Goal: Task Accomplishment & Management: Use online tool/utility

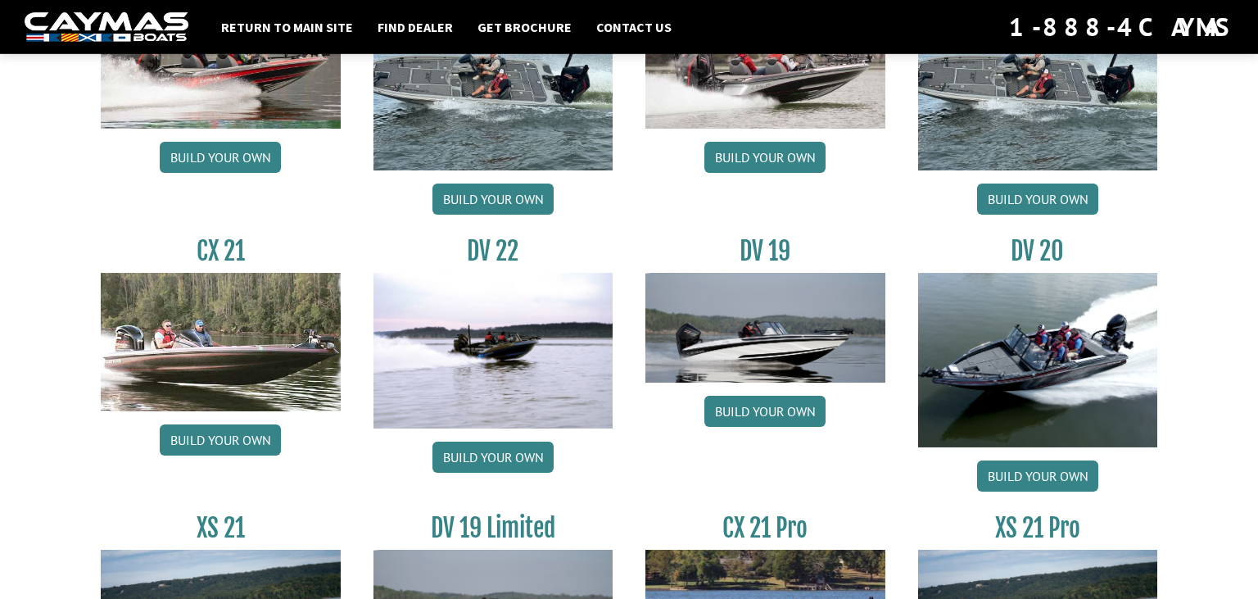
scroll to position [1815, 0]
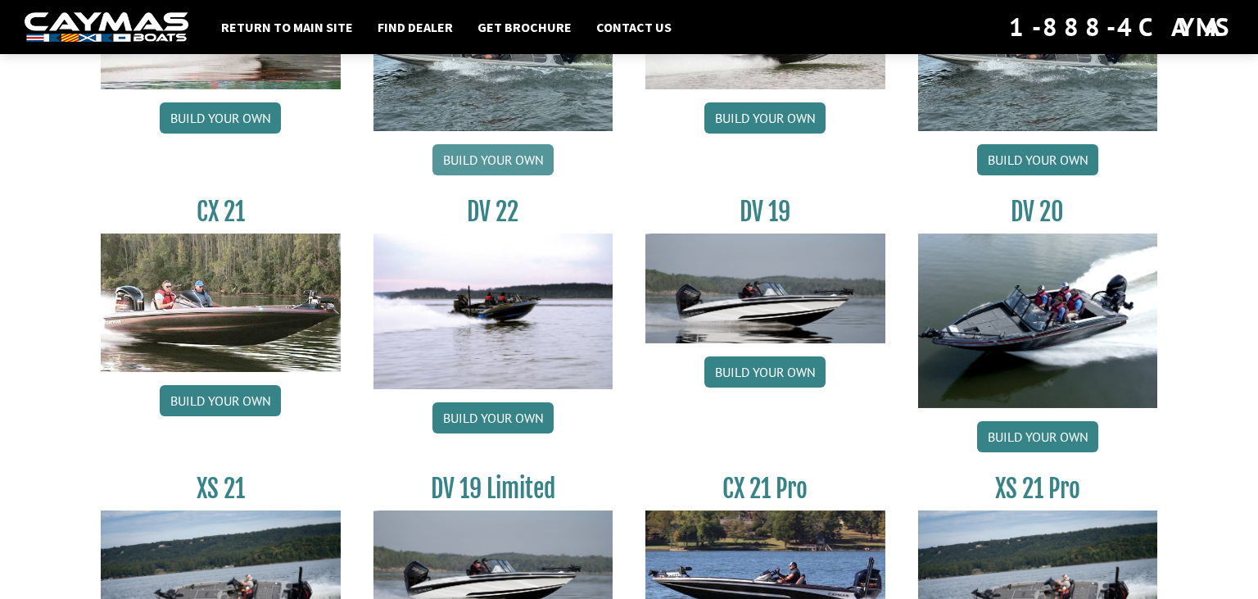
click at [503, 160] on link "Build your own" at bounding box center [492, 159] width 121 height 31
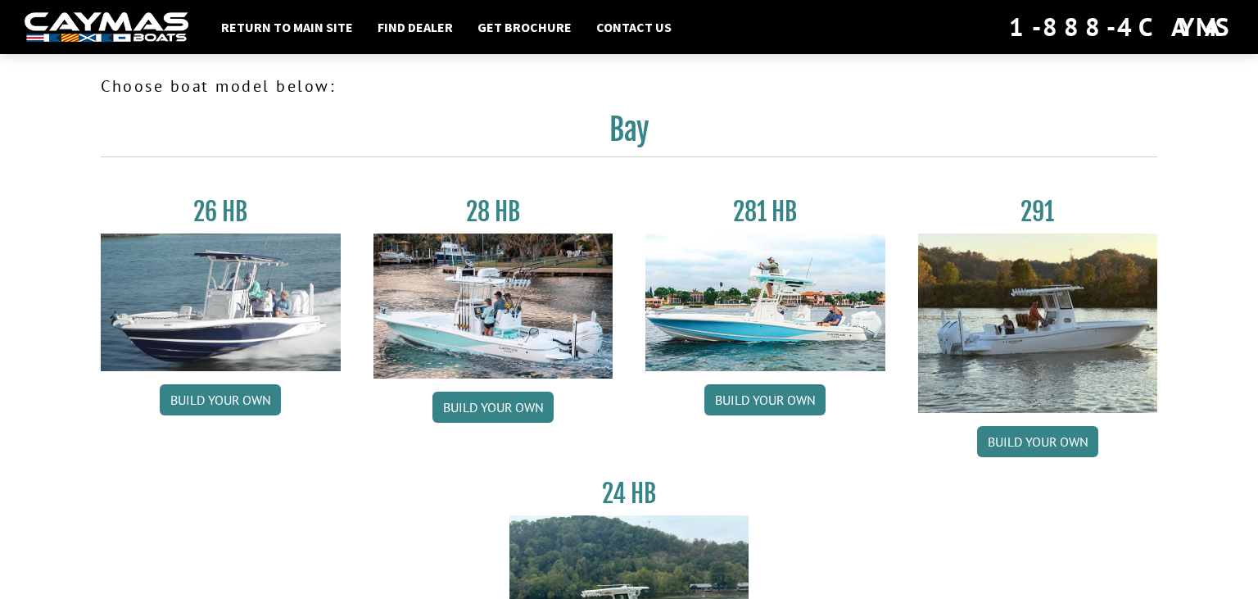
scroll to position [1815, 0]
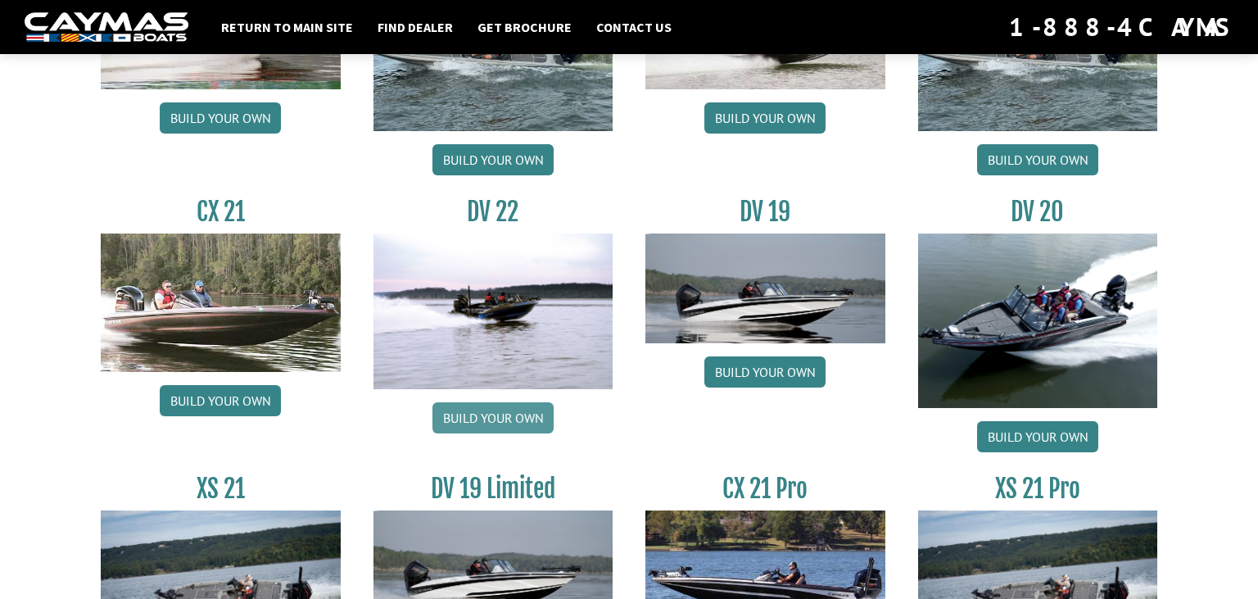
click at [518, 412] on link "Build your own" at bounding box center [492, 417] width 121 height 31
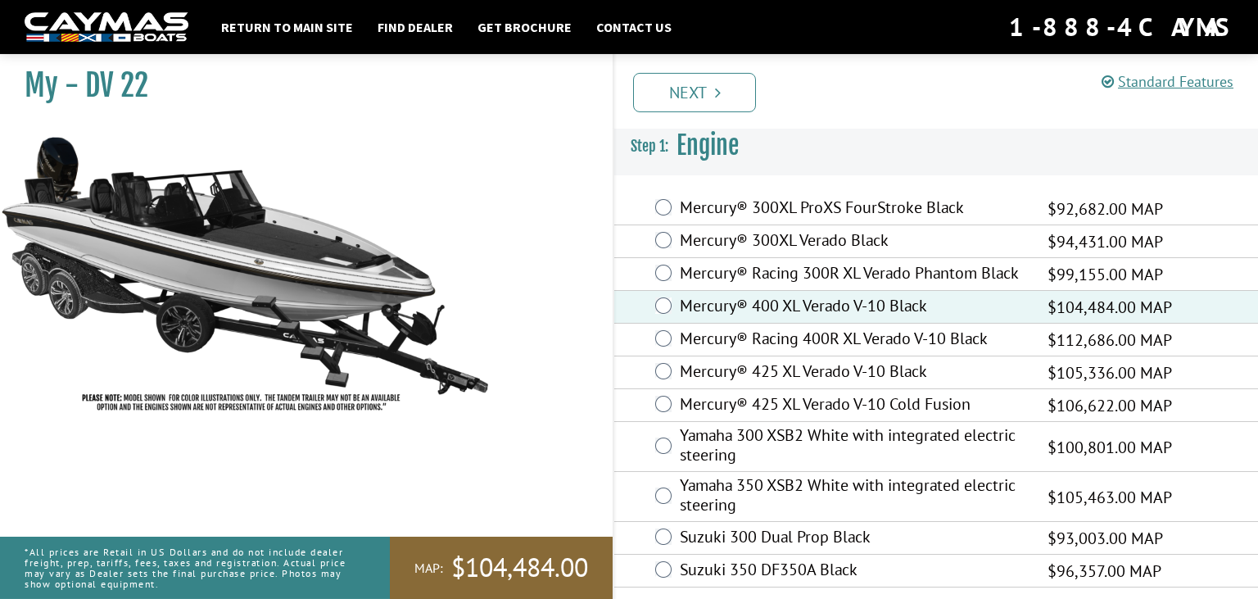
scroll to position [7, 0]
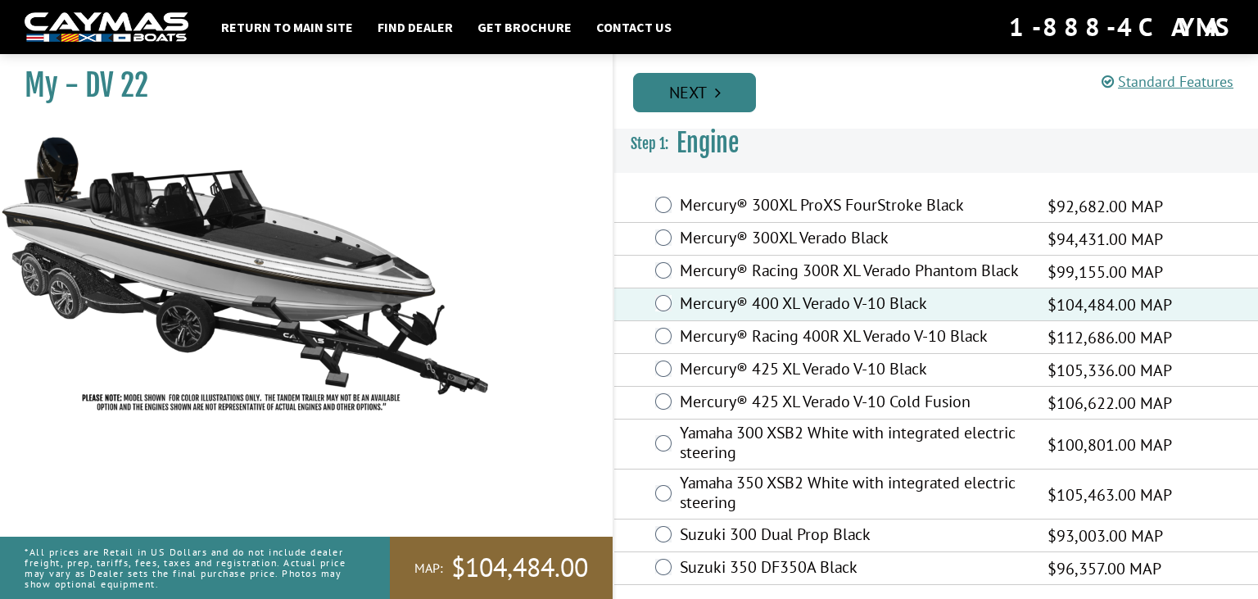
click at [743, 79] on link "Next" at bounding box center [694, 92] width 123 height 39
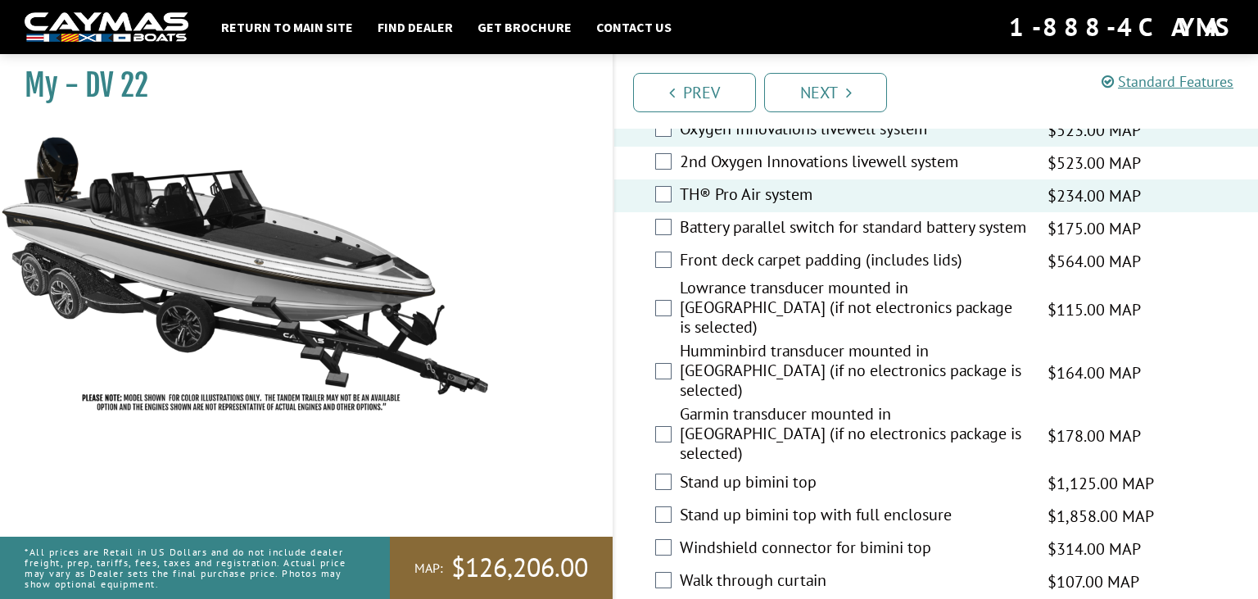
scroll to position [2334, 0]
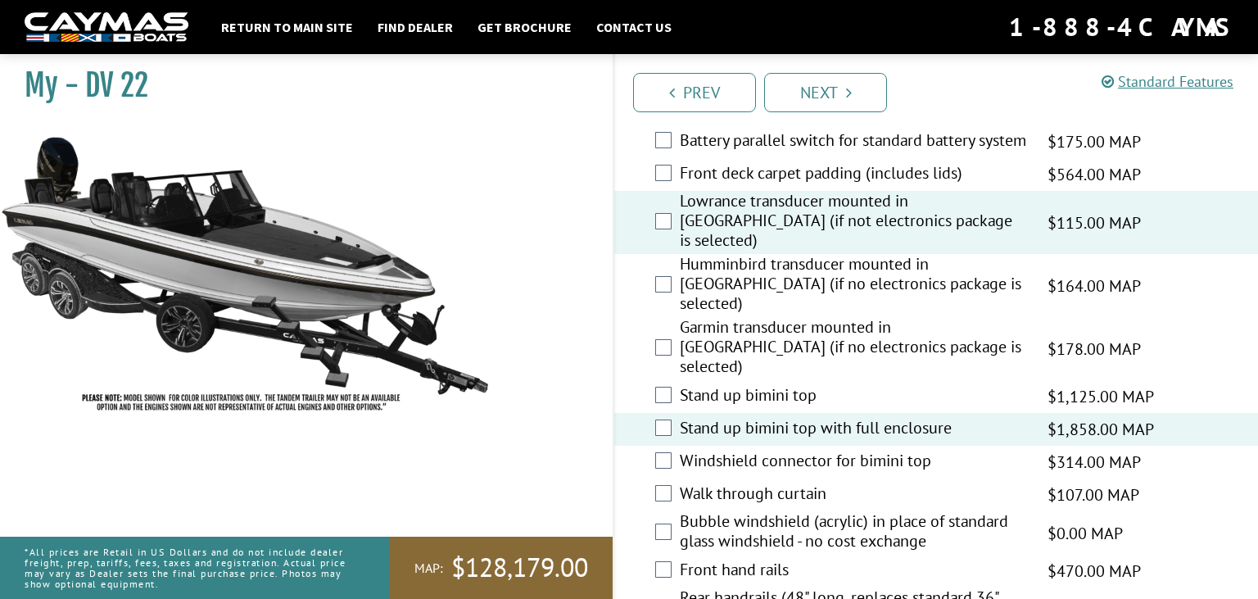
click at [667, 445] on div "Windshield connector for bimini top $314.00 MAP $370.00 MSRP" at bounding box center [936, 461] width 644 height 33
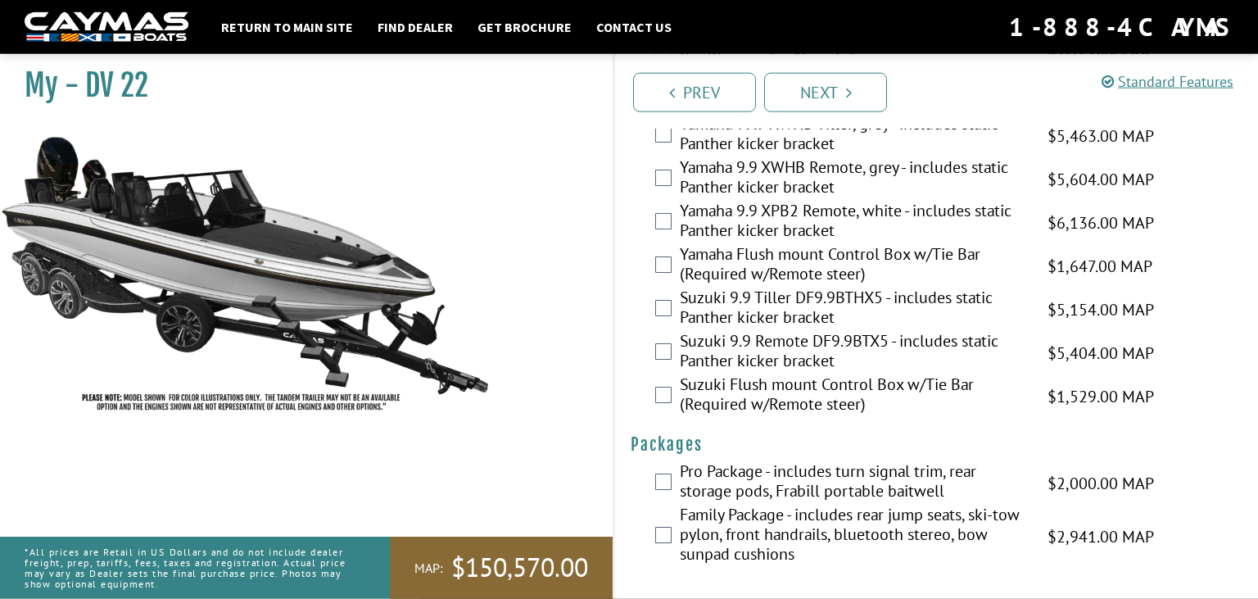
scroll to position [4422, 0]
click at [829, 89] on link "Next" at bounding box center [825, 92] width 123 height 39
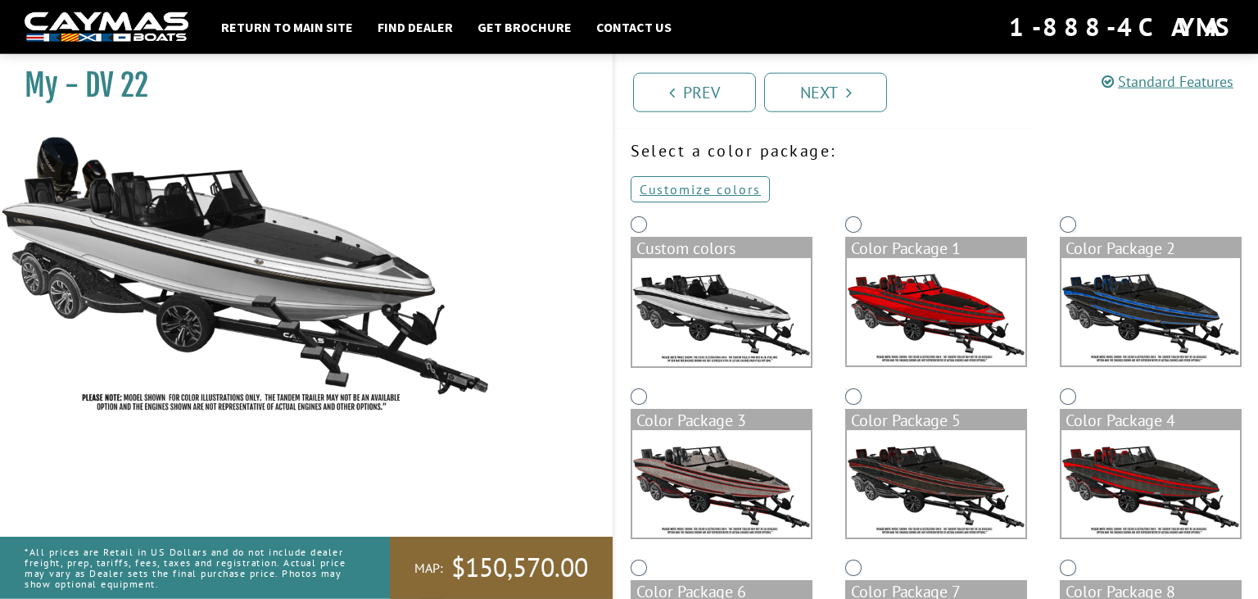
scroll to position [173, 0]
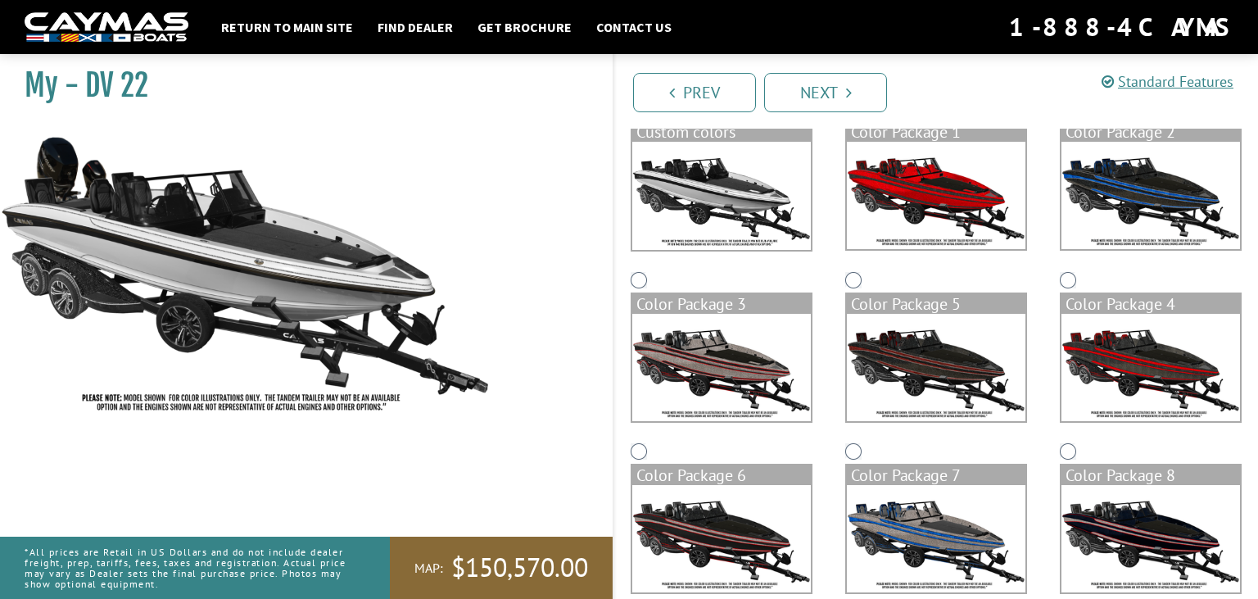
click at [717, 196] on img at bounding box center [721, 196] width 178 height 108
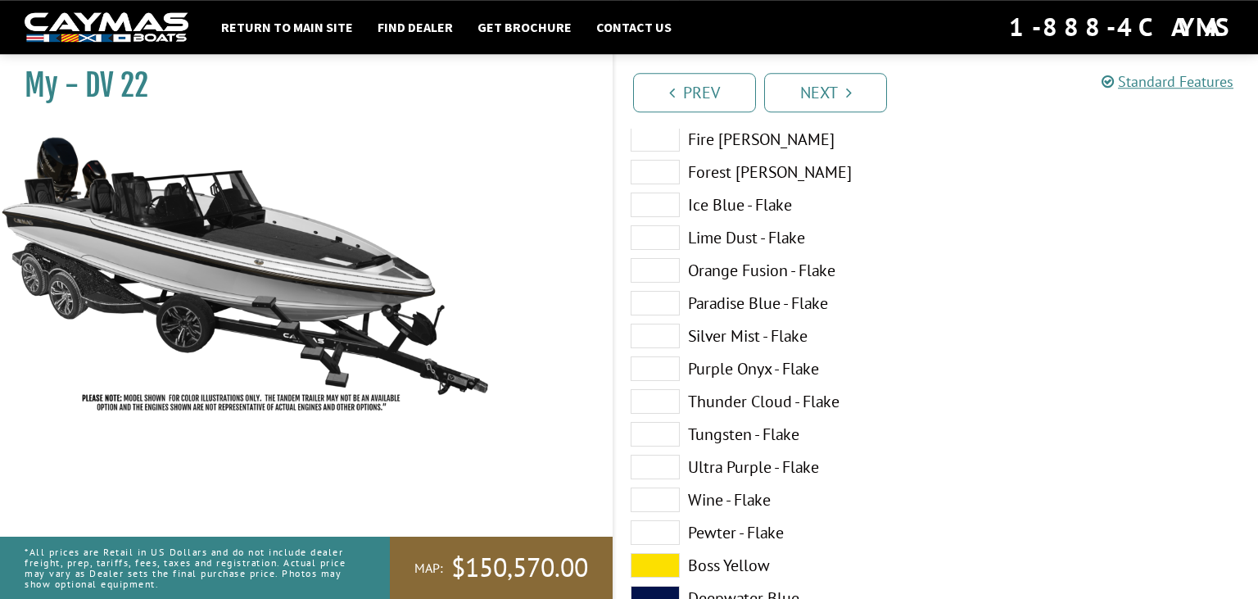
scroll to position [432, 0]
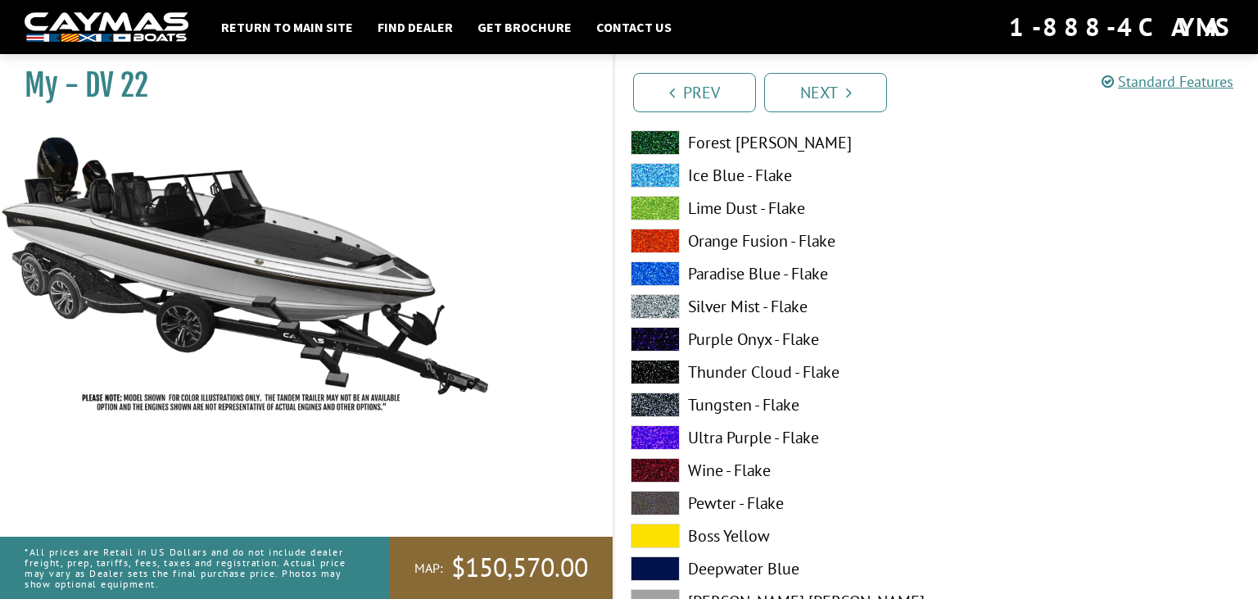
click at [694, 306] on label "Silver Mist - Flake" at bounding box center [774, 306] width 289 height 25
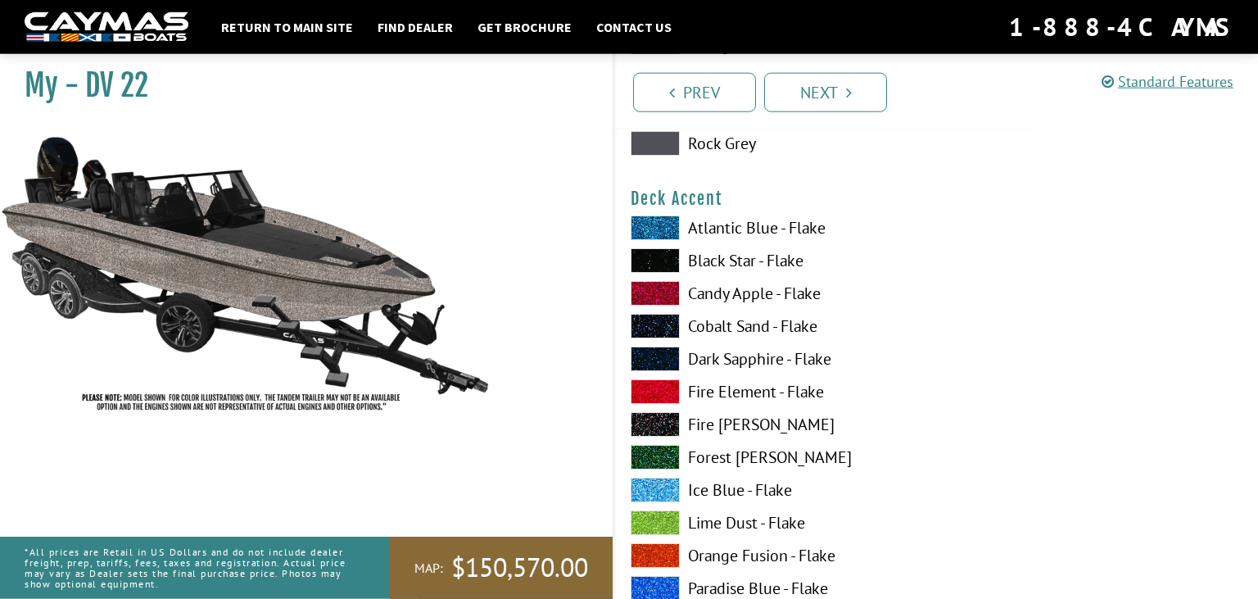
scroll to position [1123, 0]
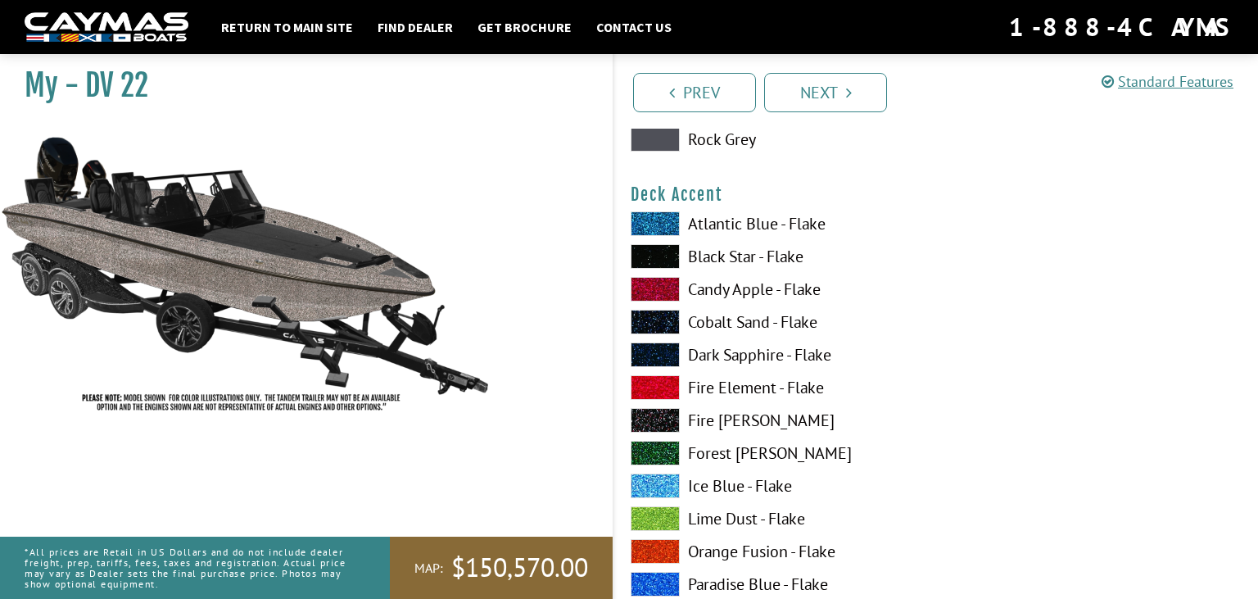
click at [706, 255] on label "Black Star - Flake" at bounding box center [774, 256] width 289 height 25
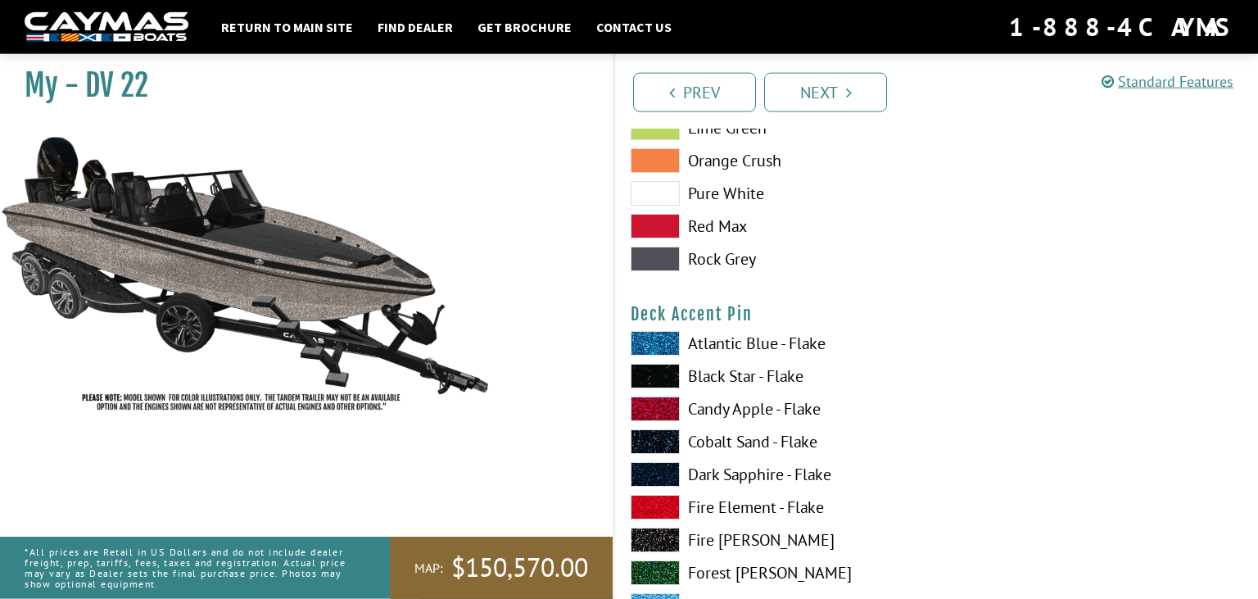
scroll to position [2162, 0]
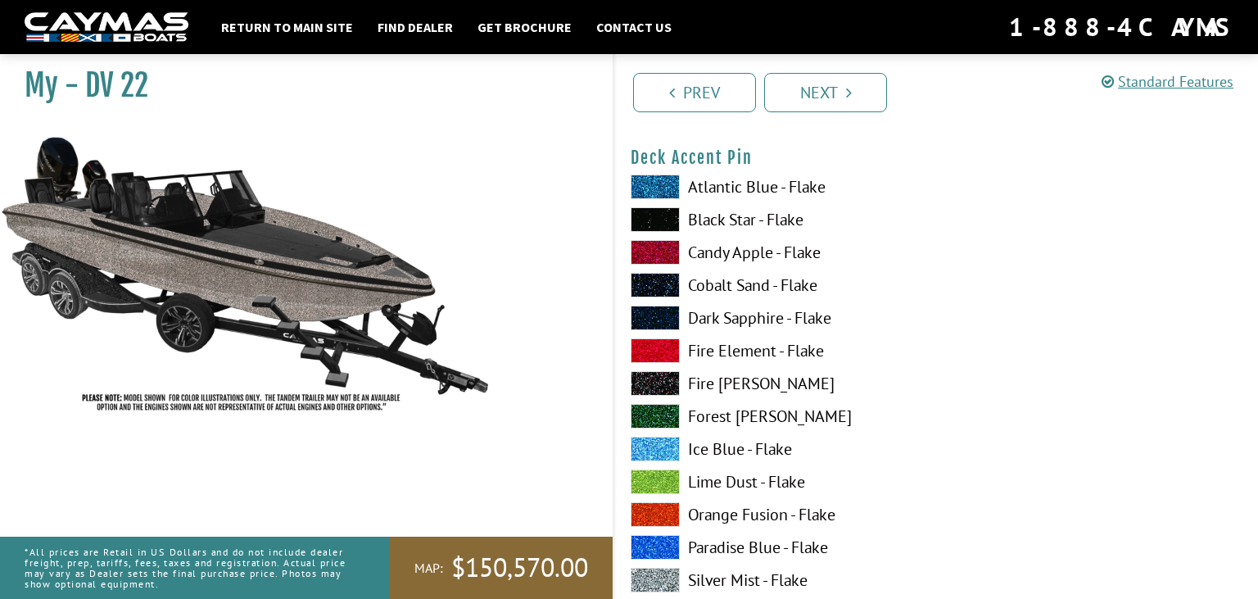
click at [715, 346] on label "Fire Element - Flake" at bounding box center [774, 350] width 289 height 25
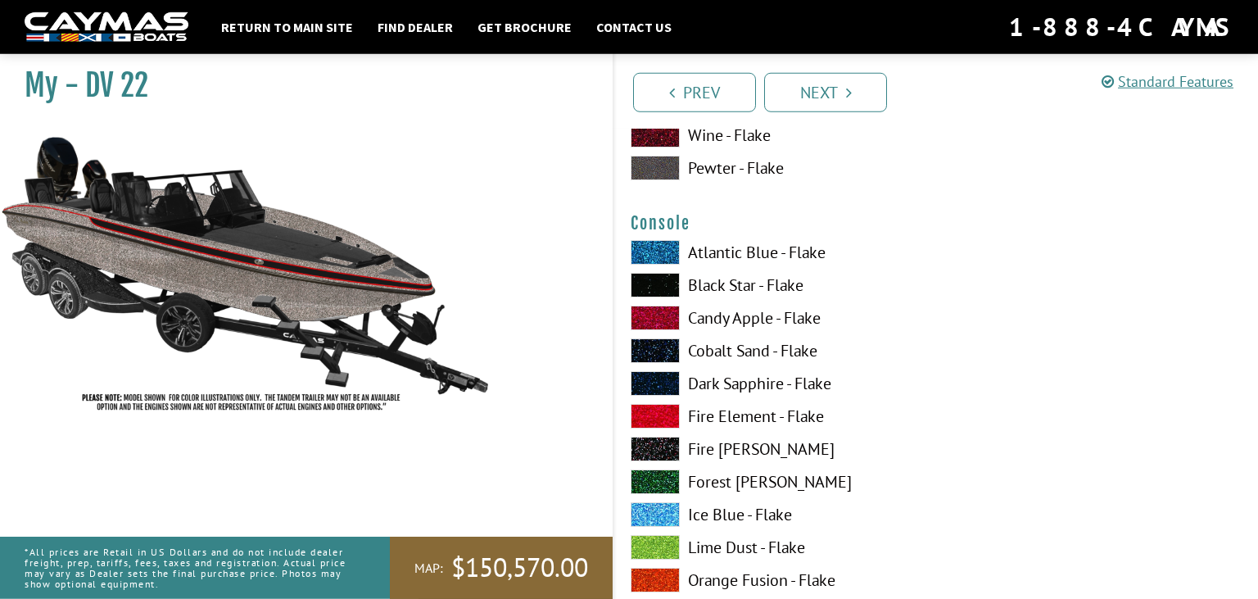
scroll to position [2767, 0]
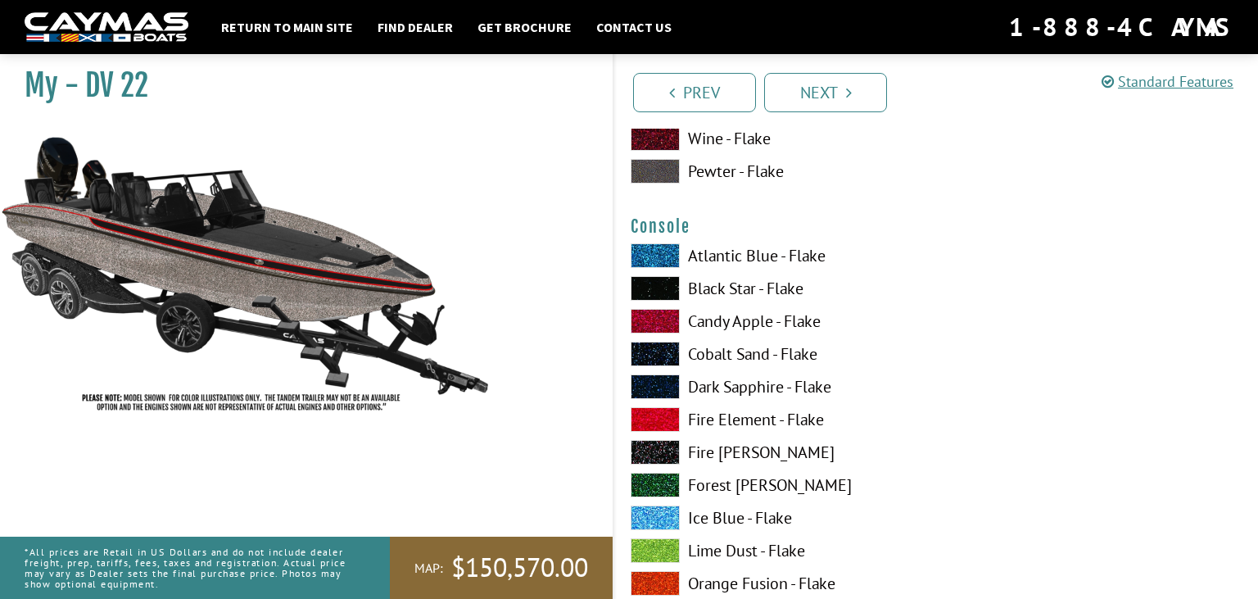
click at [729, 290] on label "Black Star - Flake" at bounding box center [774, 288] width 289 height 25
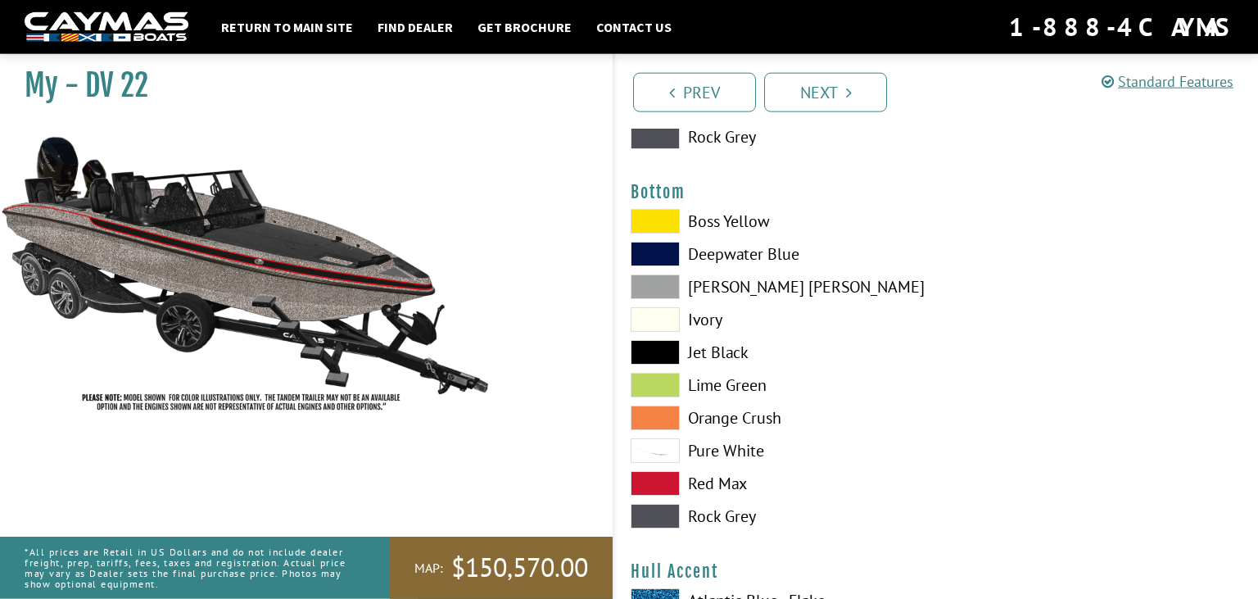
scroll to position [3804, 0]
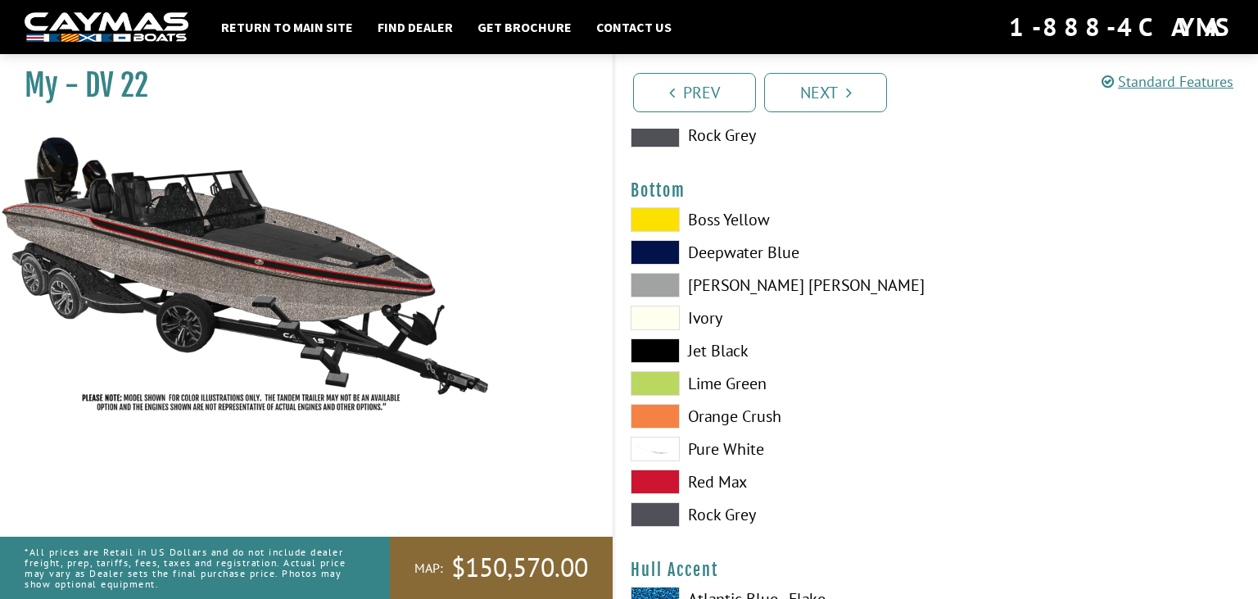
click at [718, 344] on label "Jet Black" at bounding box center [774, 350] width 289 height 25
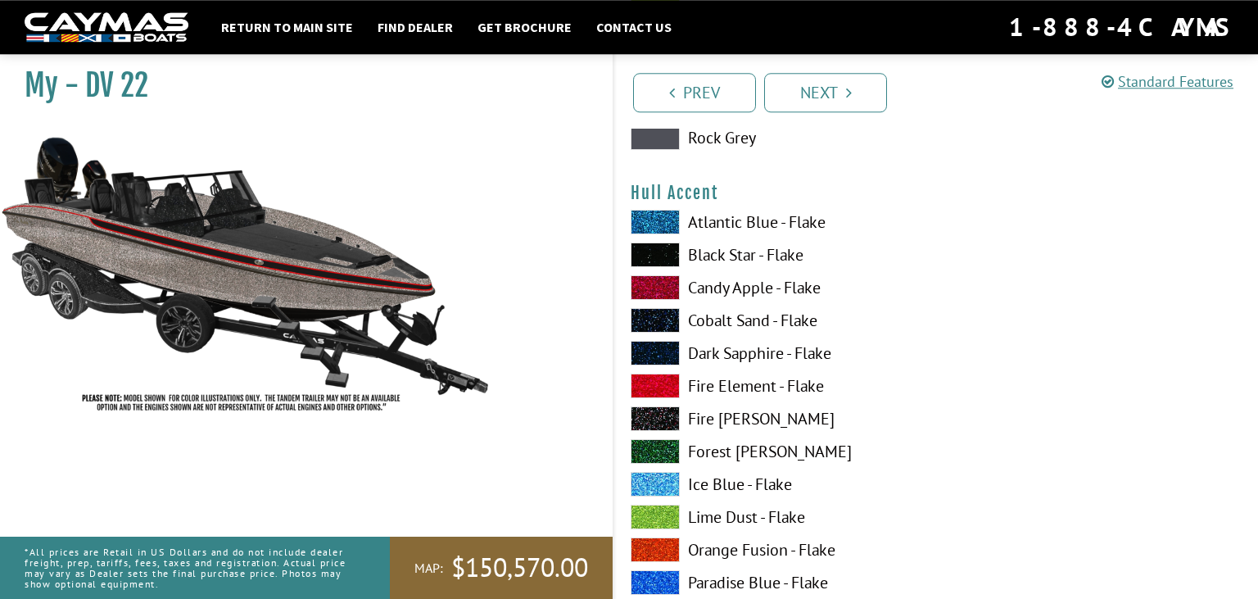
scroll to position [4236, 0]
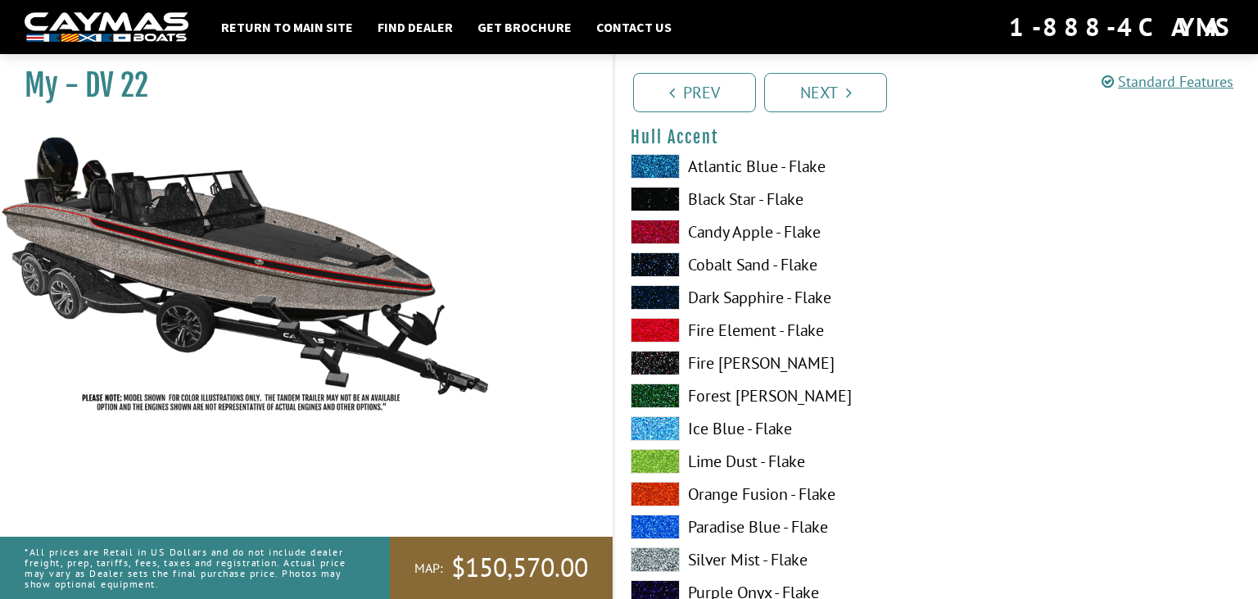
click at [735, 196] on label "Black Star - Flake" at bounding box center [774, 199] width 289 height 25
click at [751, 327] on label "Fire Element - Flake" at bounding box center [774, 330] width 289 height 25
click at [724, 197] on label "Black Star - Flake" at bounding box center [774, 199] width 289 height 25
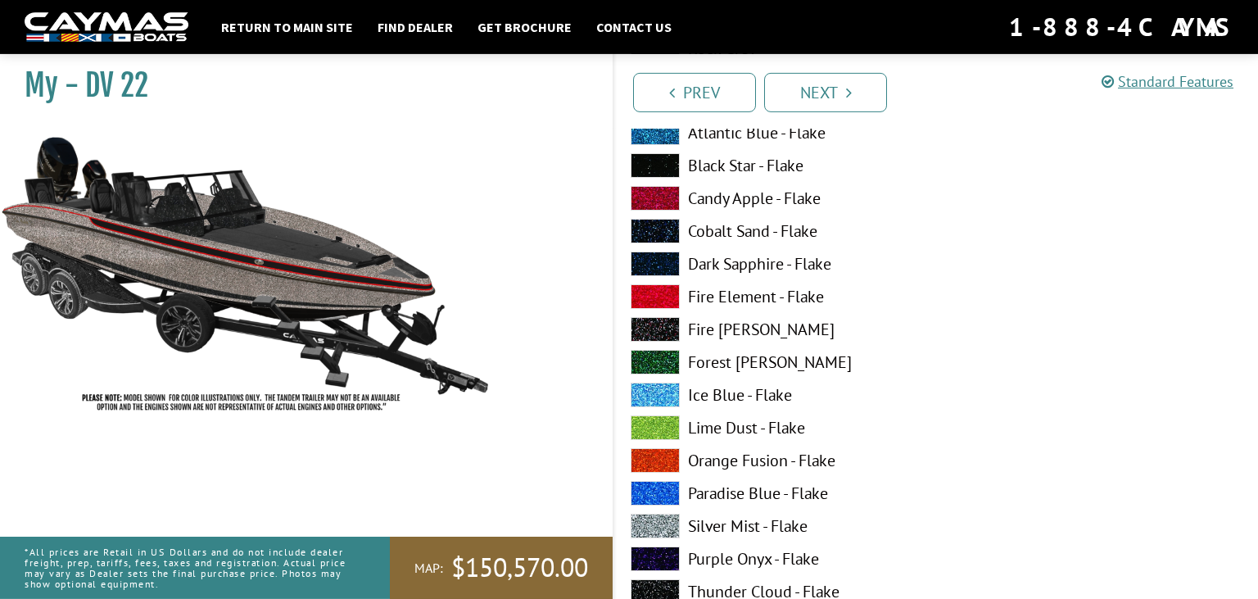
scroll to position [5274, 0]
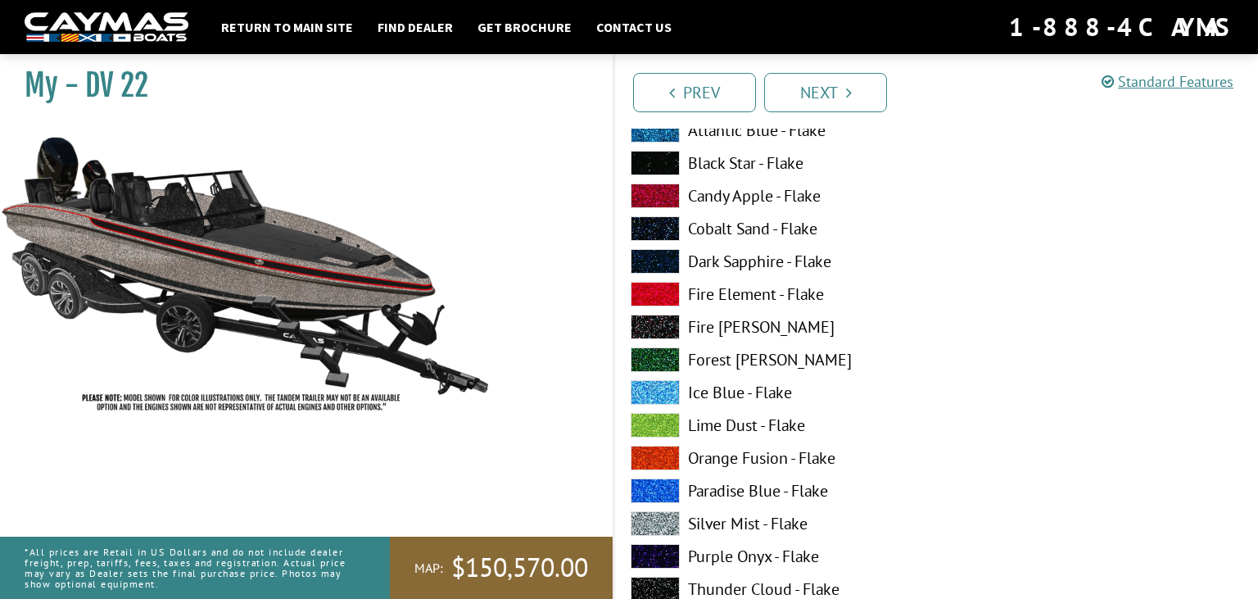
click at [744, 291] on label "Fire Element - Flake" at bounding box center [774, 294] width 289 height 25
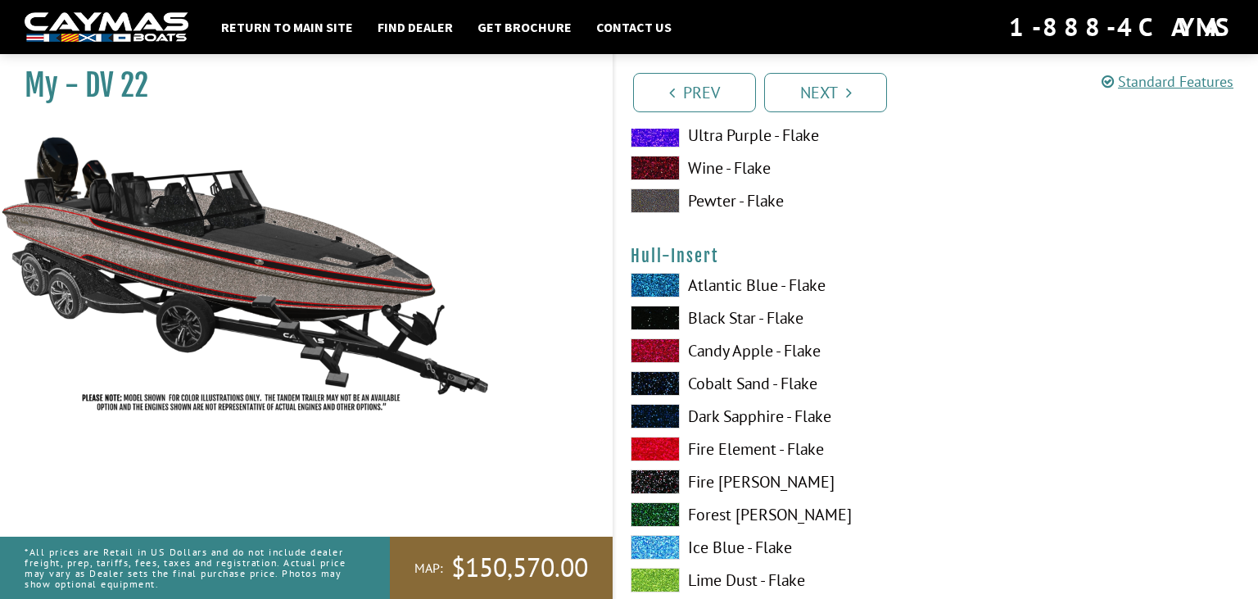
scroll to position [5879, 0]
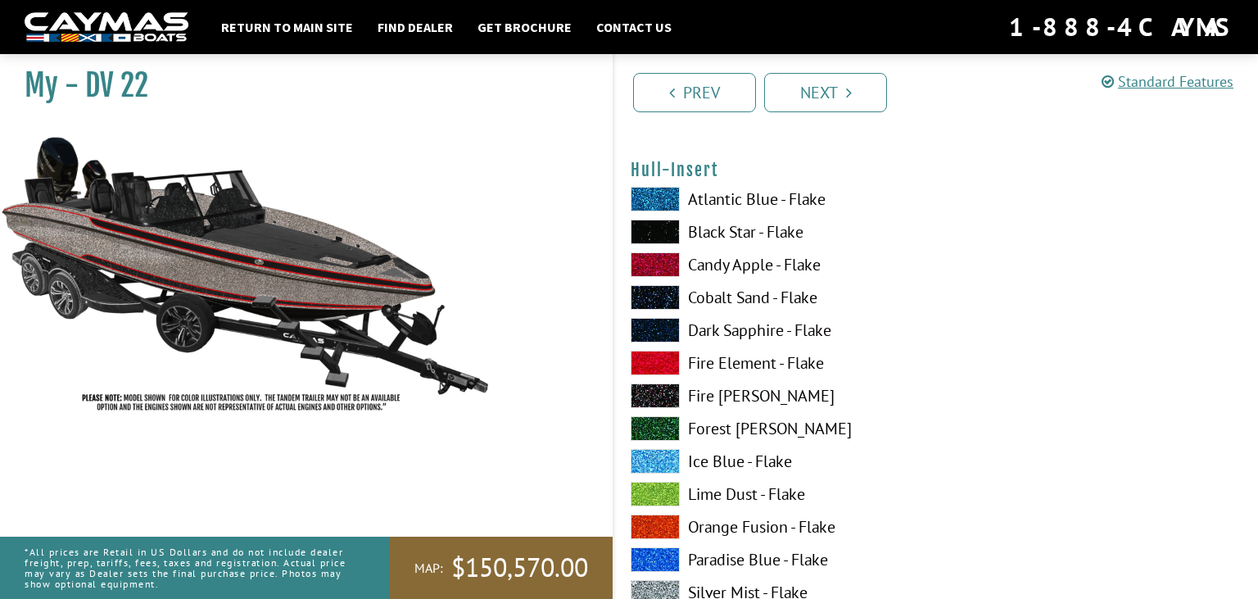
click at [737, 231] on label "Black Star - Flake" at bounding box center [774, 231] width 289 height 25
click at [752, 359] on label "Fire Element - Flake" at bounding box center [774, 362] width 289 height 25
click at [728, 232] on label "Black Star - Flake" at bounding box center [774, 231] width 289 height 25
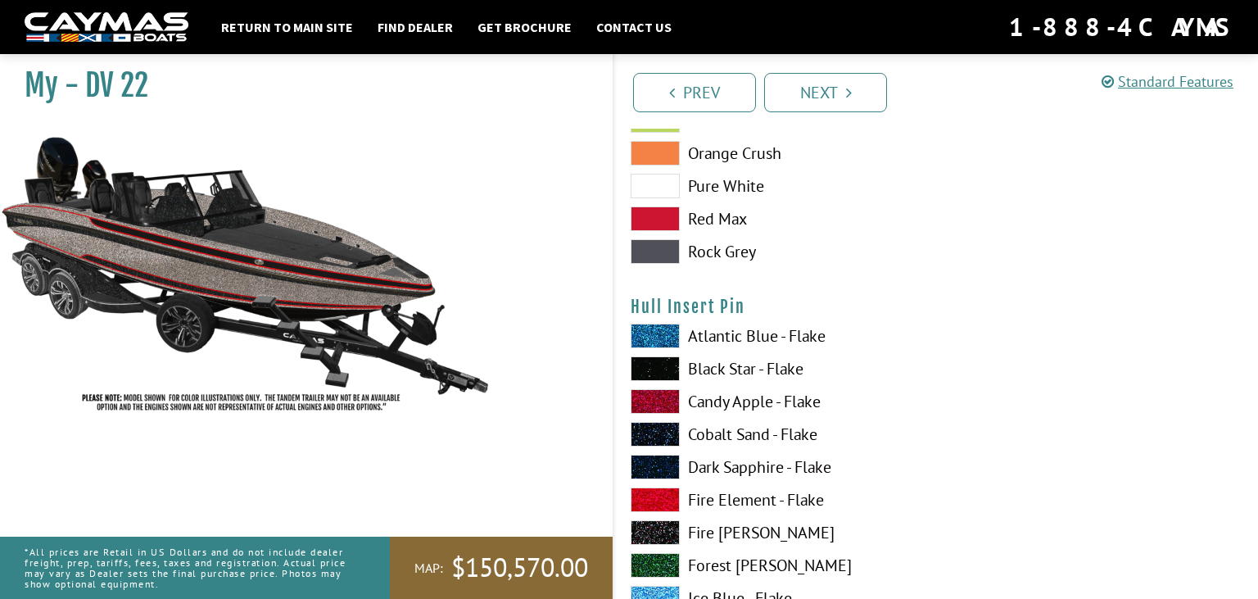
scroll to position [6830, 0]
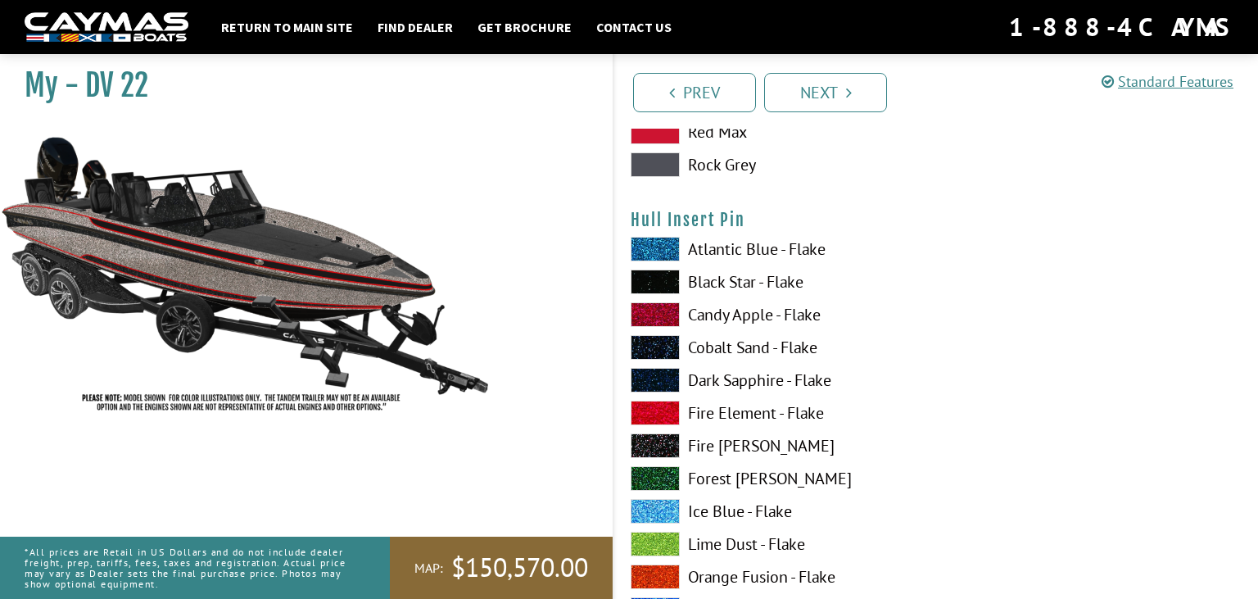
click at [732, 409] on label "Fire Element - Flake" at bounding box center [774, 412] width 289 height 25
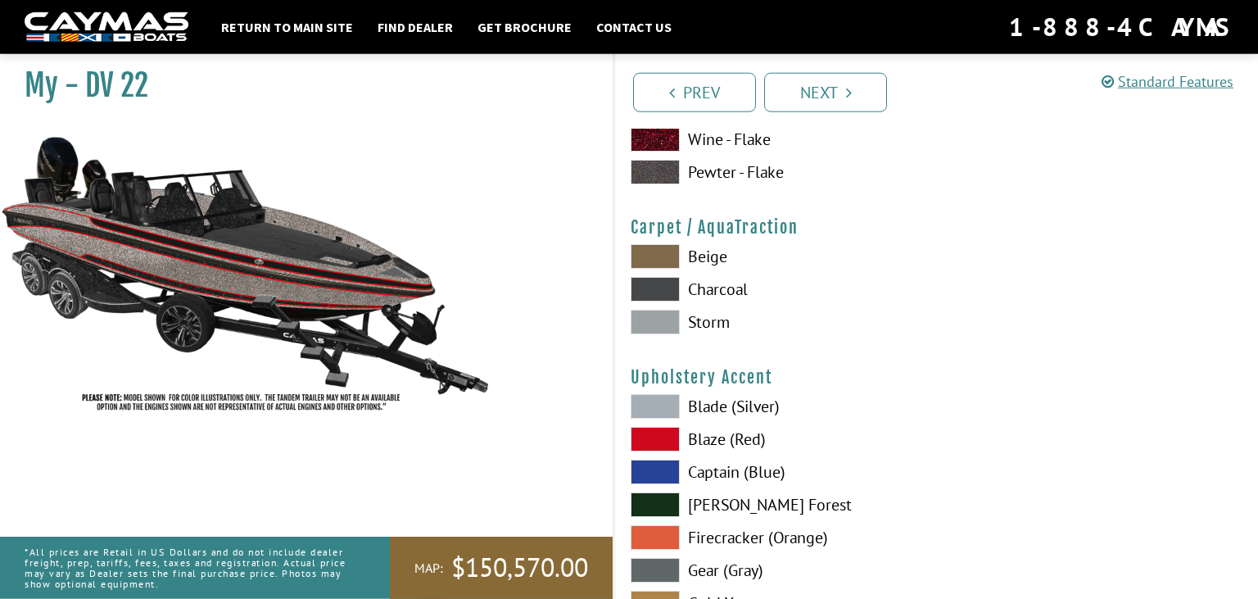
scroll to position [7522, 0]
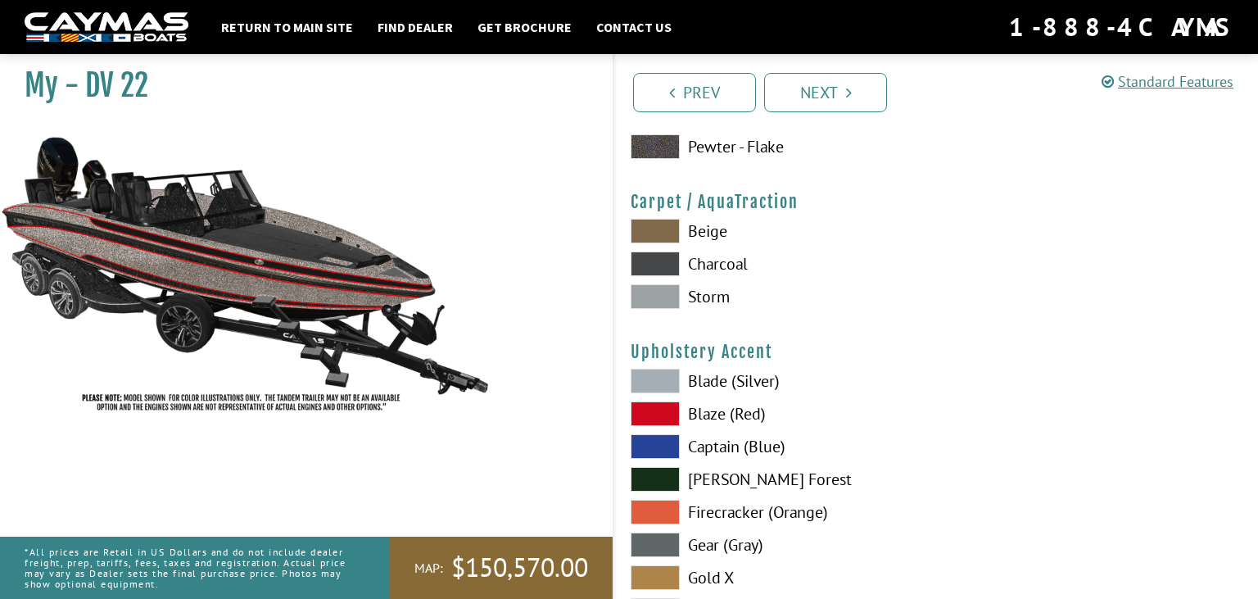
click at [664, 291] on span at bounding box center [654, 296] width 49 height 25
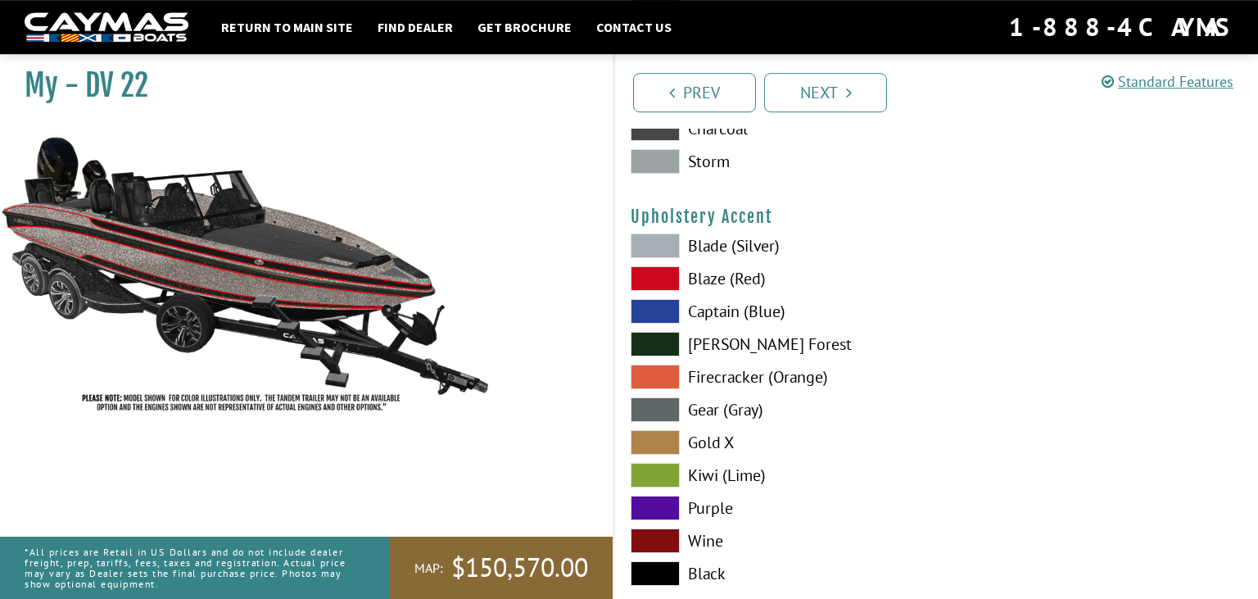
scroll to position [7695, 0]
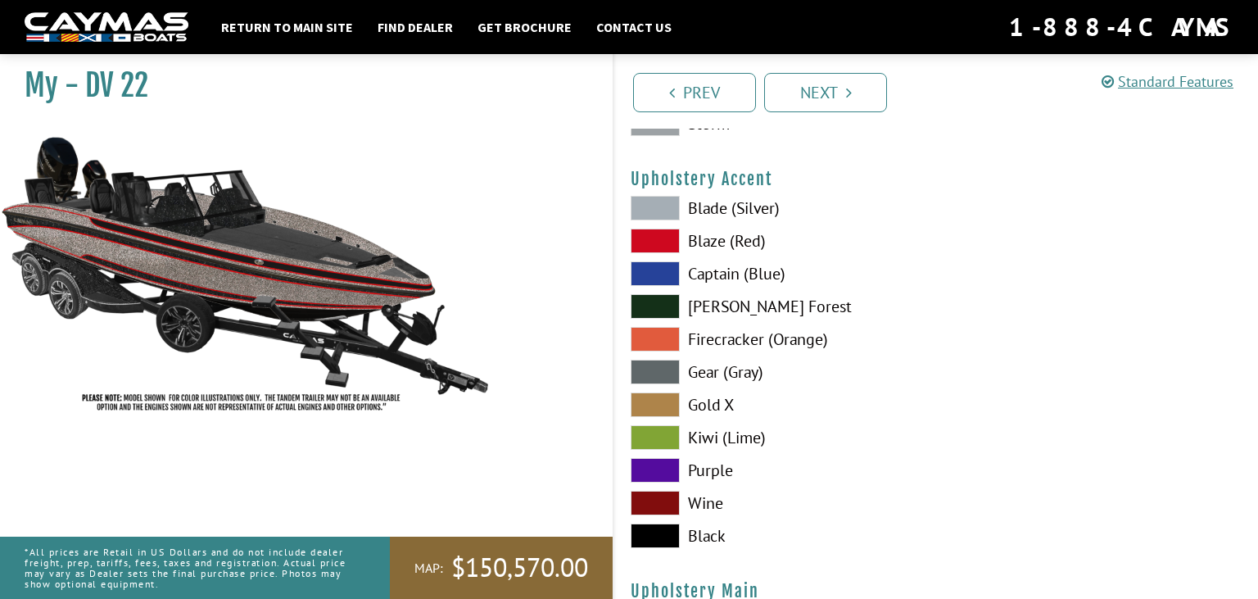
click at [719, 205] on label "Blade (Silver)" at bounding box center [774, 208] width 289 height 25
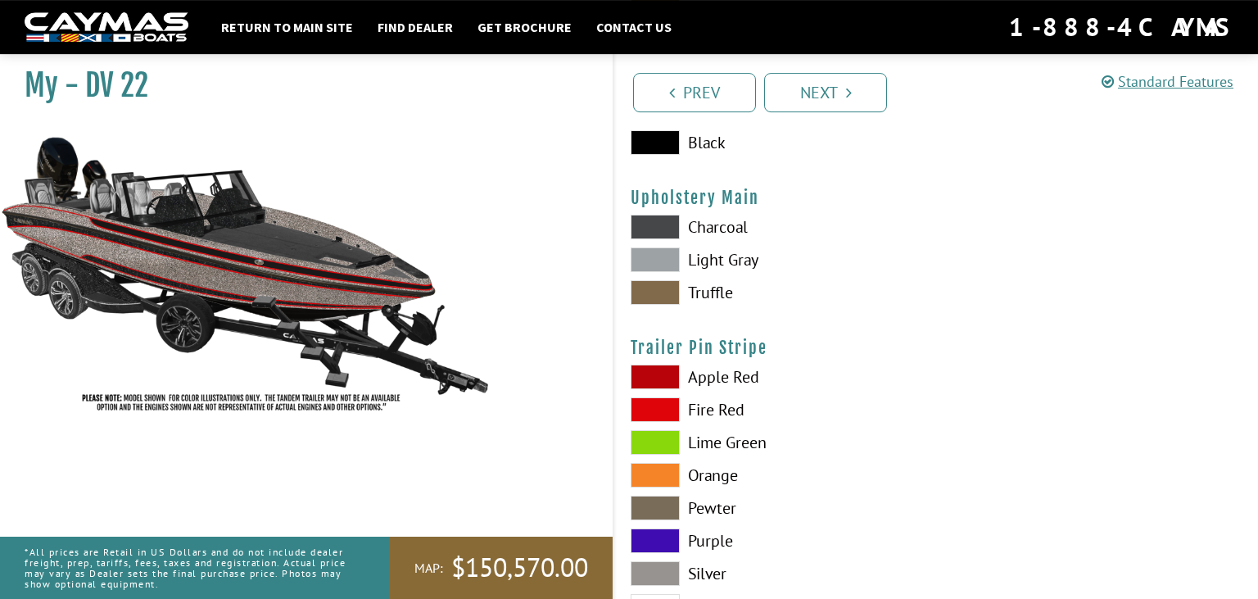
scroll to position [8127, 0]
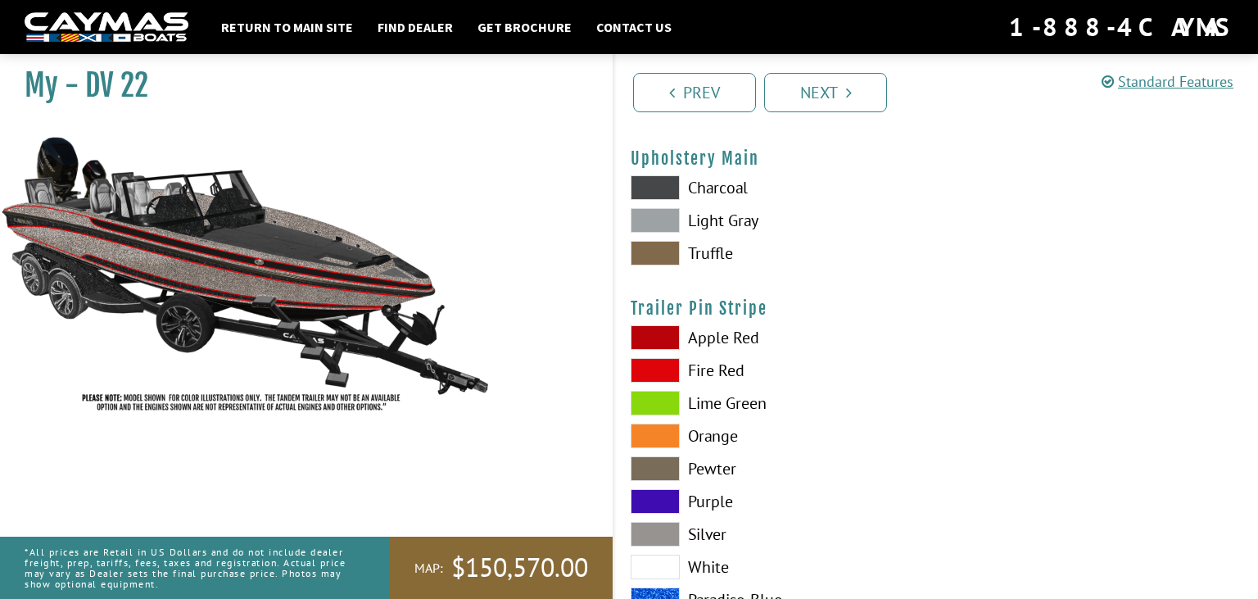
click at [699, 182] on label "Charcoal" at bounding box center [774, 187] width 289 height 25
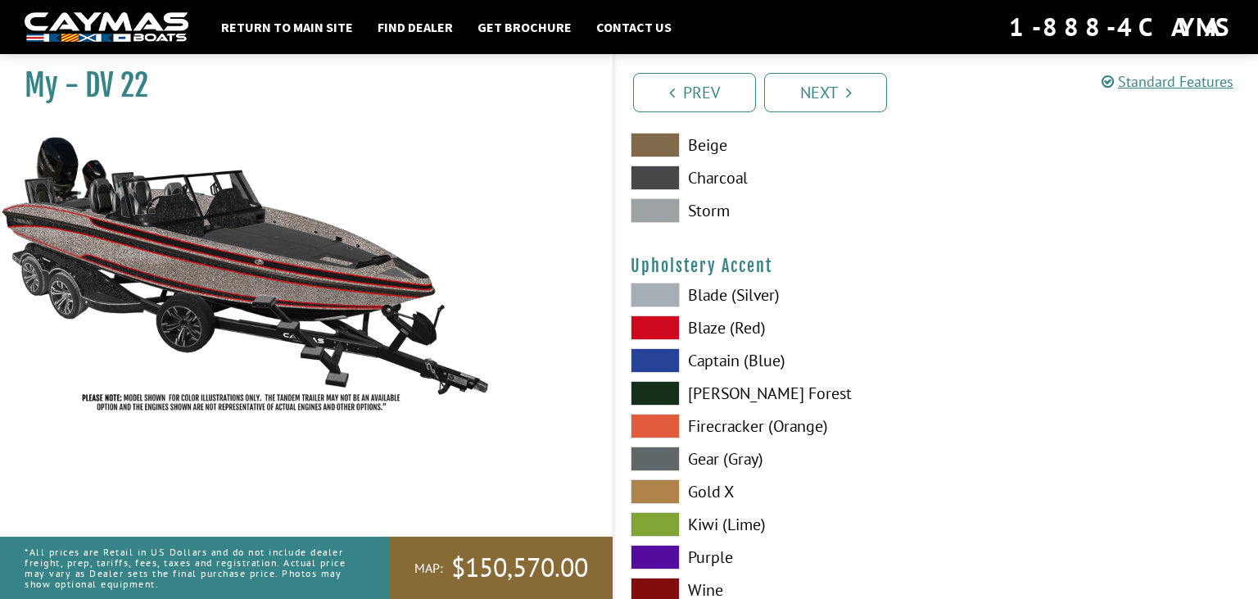
scroll to position [7695, 0]
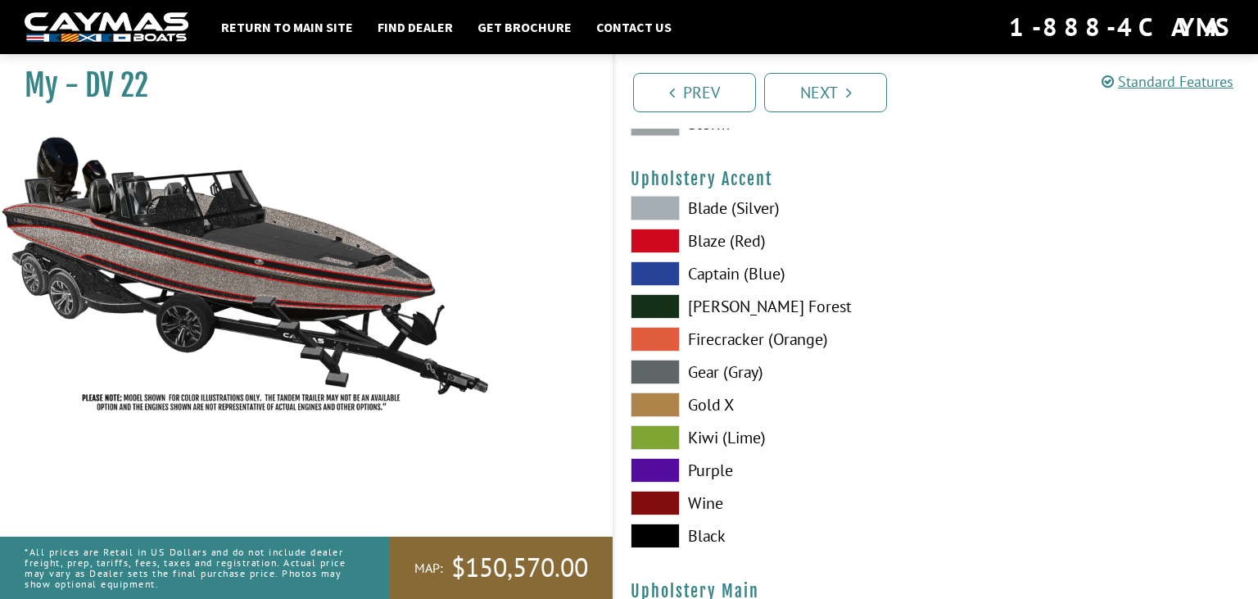
click at [703, 536] on label "Black" at bounding box center [774, 535] width 289 height 25
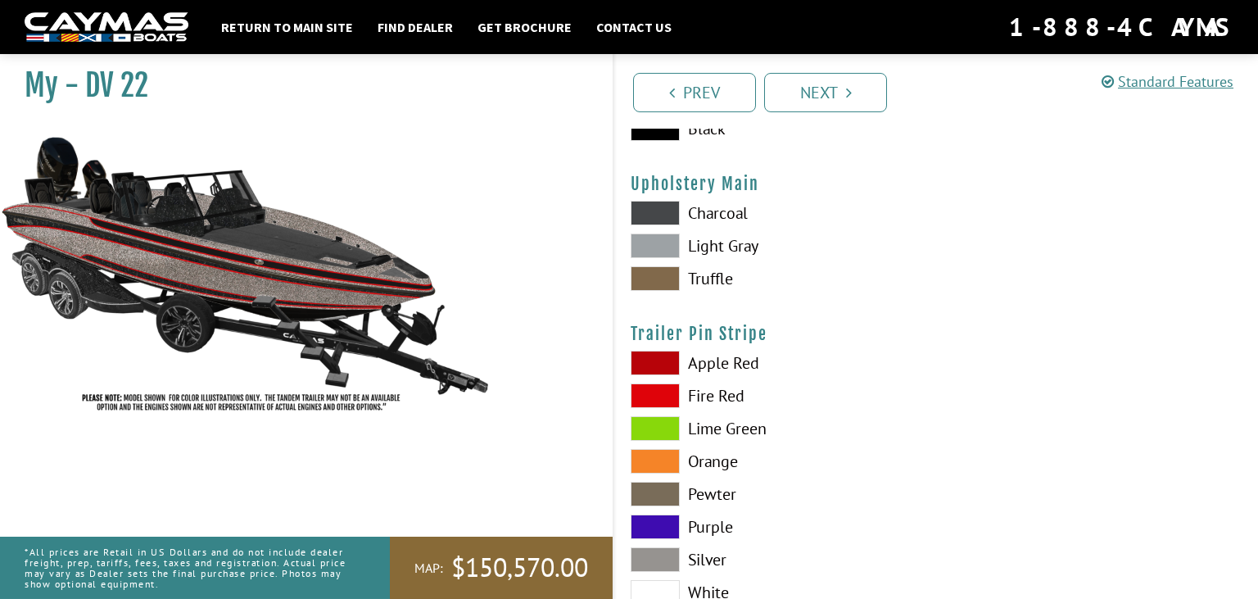
scroll to position [8127, 0]
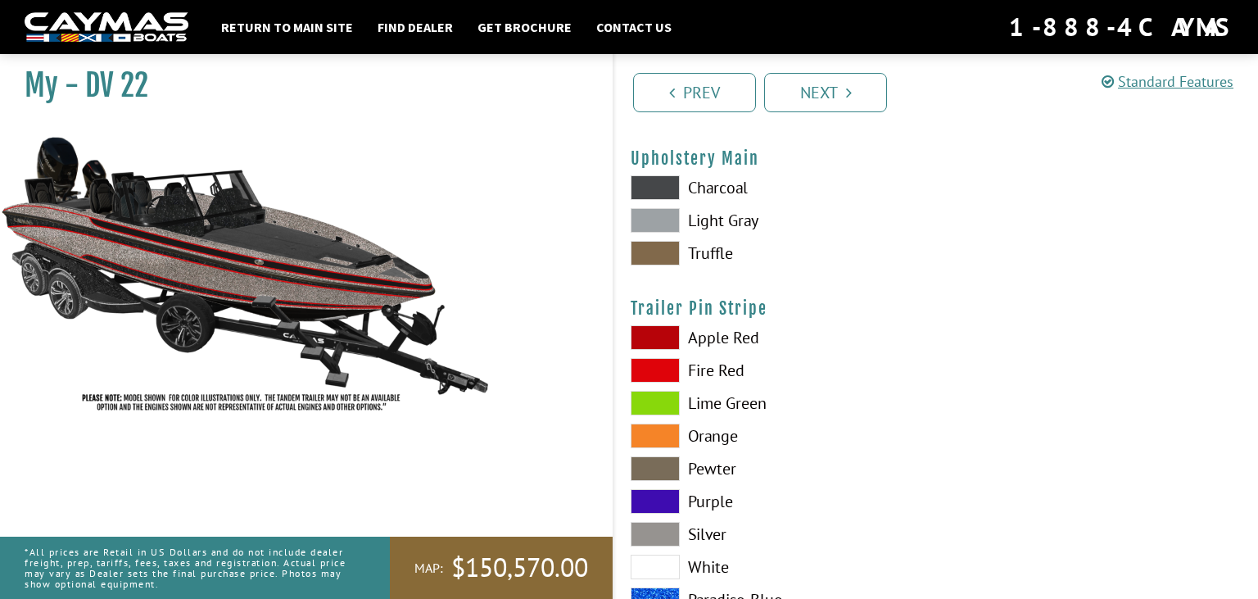
click at [706, 219] on label "Light Gray" at bounding box center [774, 220] width 289 height 25
click at [718, 365] on label "Fire Red" at bounding box center [774, 370] width 289 height 25
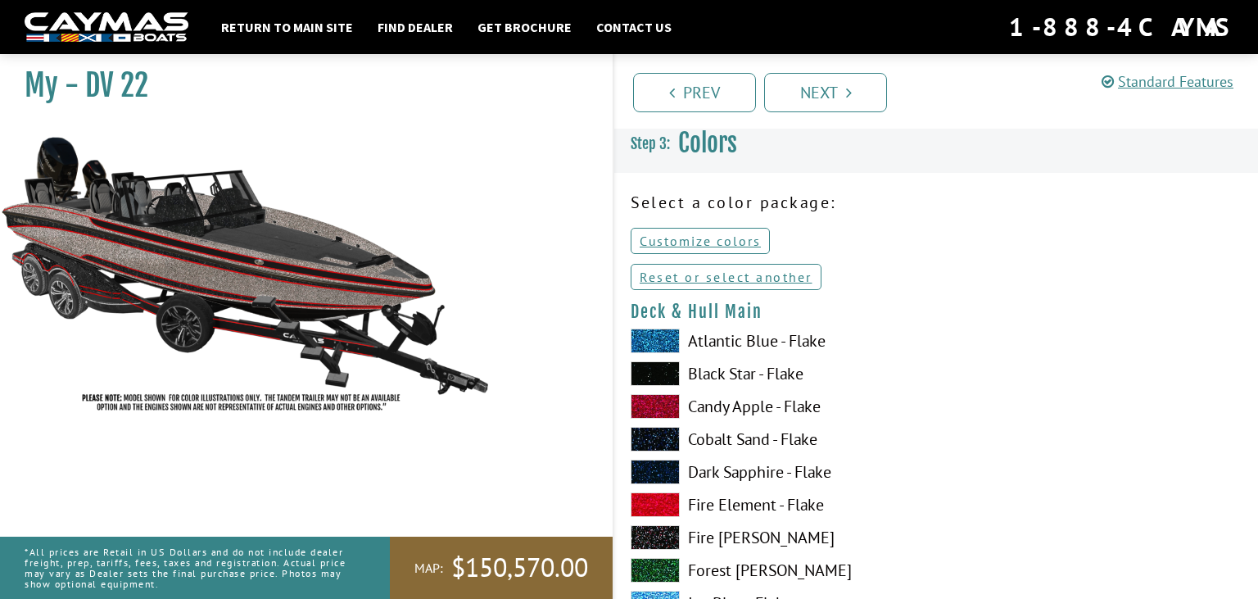
scroll to position [0, 0]
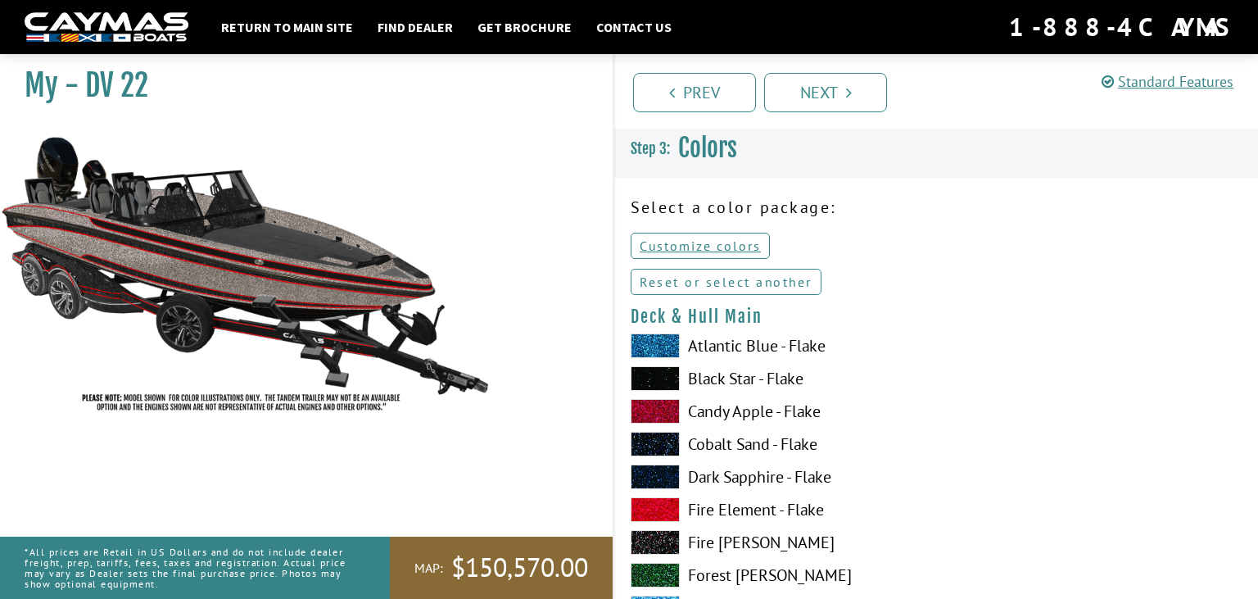
click at [789, 284] on link "Reset or select another" at bounding box center [725, 282] width 191 height 26
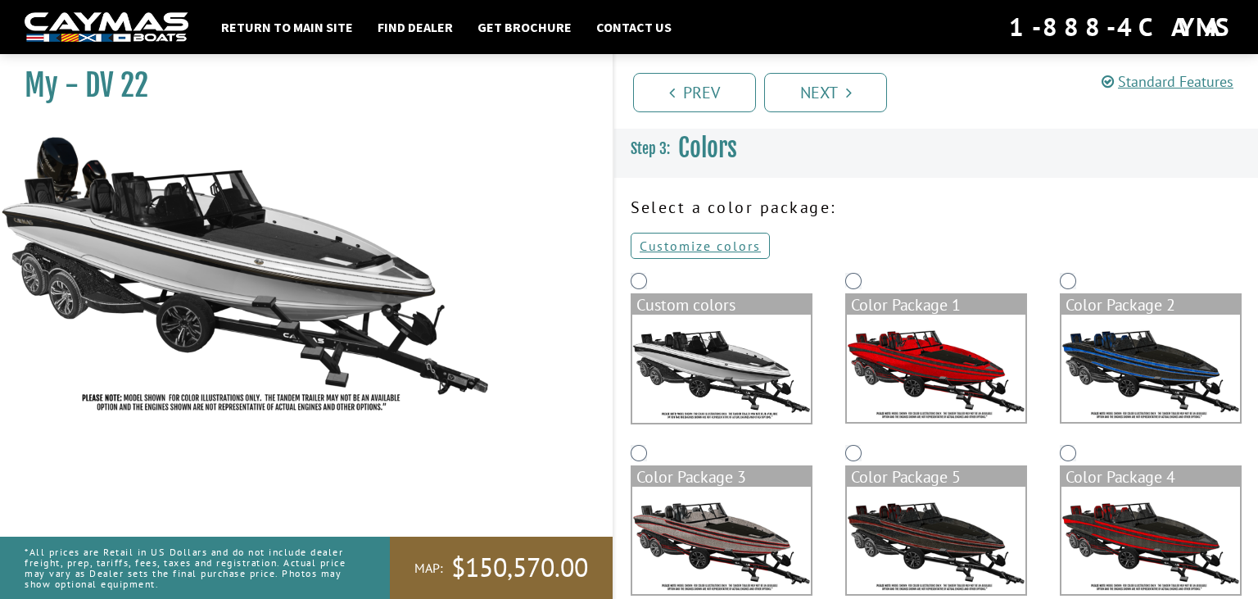
click at [712, 358] on img at bounding box center [721, 368] width 178 height 108
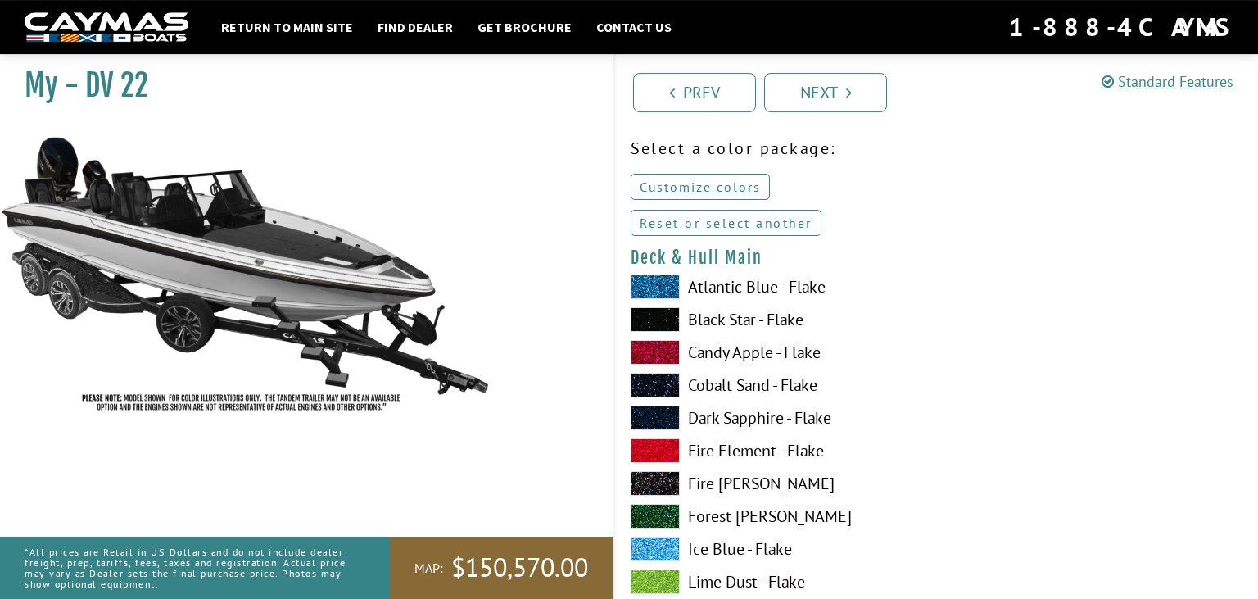
scroll to position [86, 0]
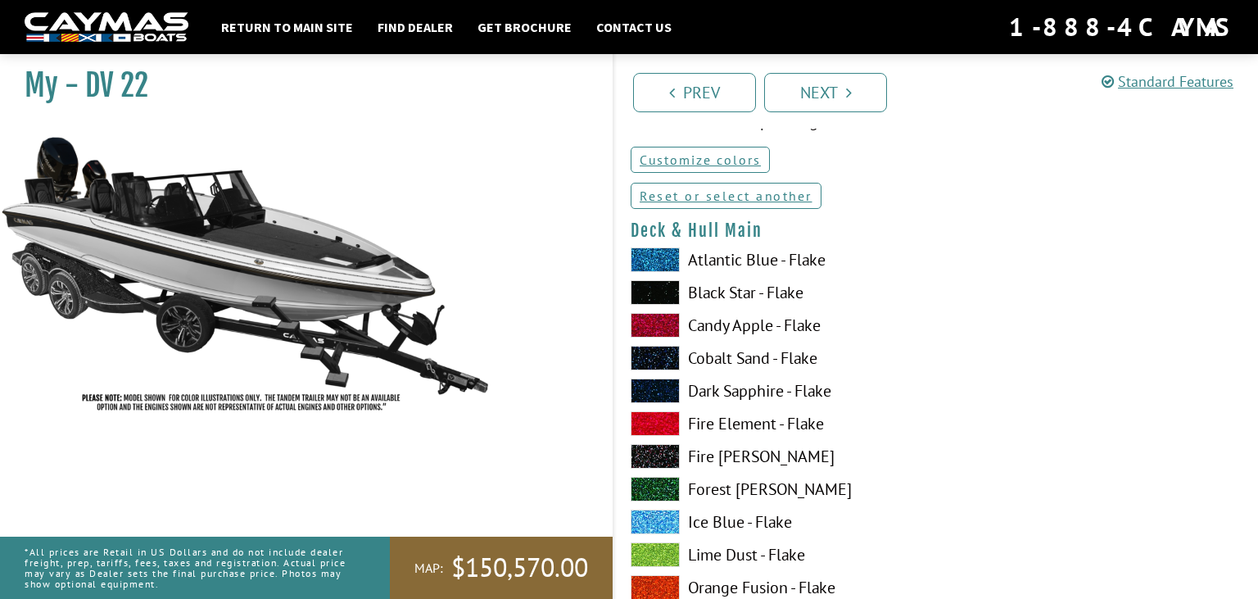
click at [752, 296] on label "Black Star - Flake" at bounding box center [774, 292] width 289 height 25
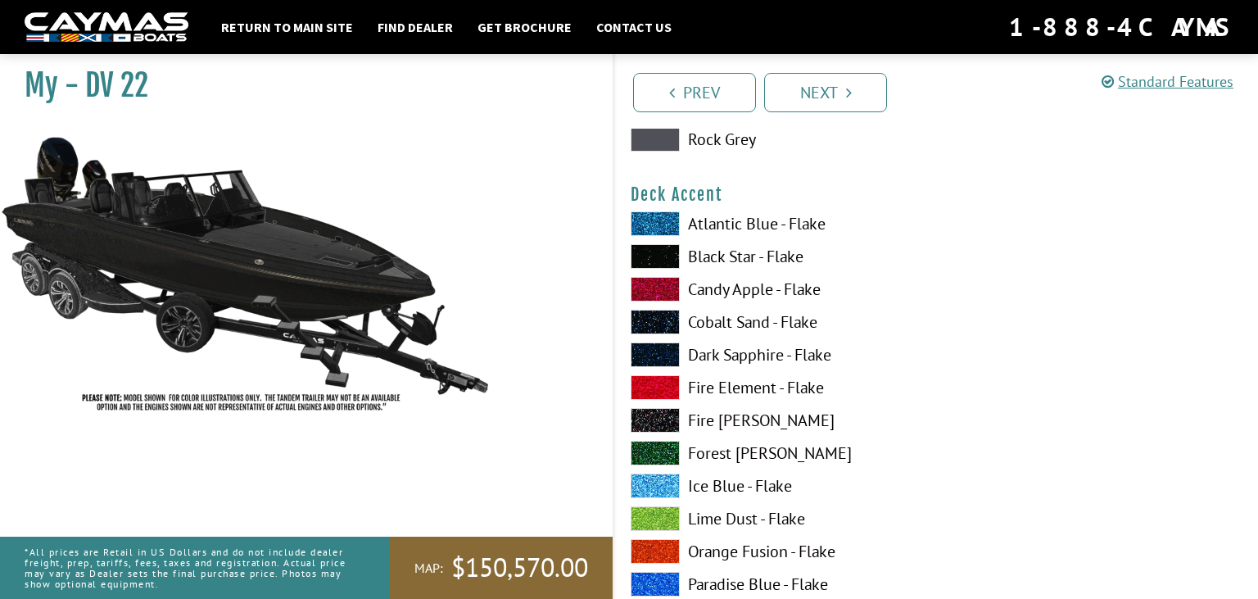
scroll to position [1210, 0]
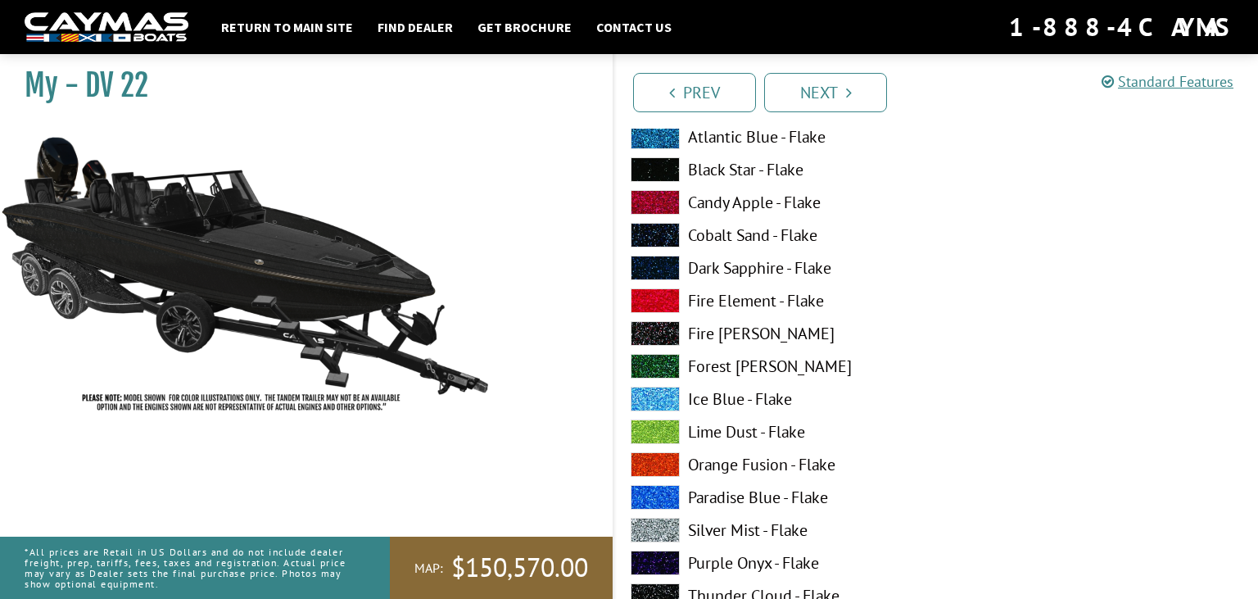
click at [765, 532] on label "Silver Mist - Flake" at bounding box center [774, 529] width 289 height 25
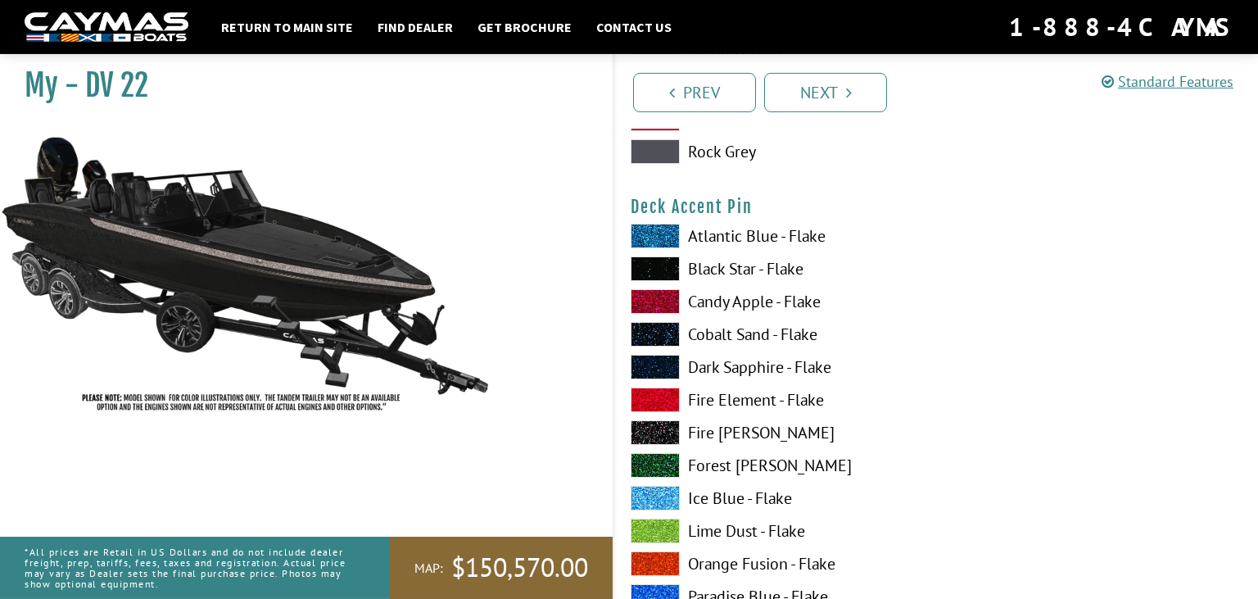
scroll to position [2162, 0]
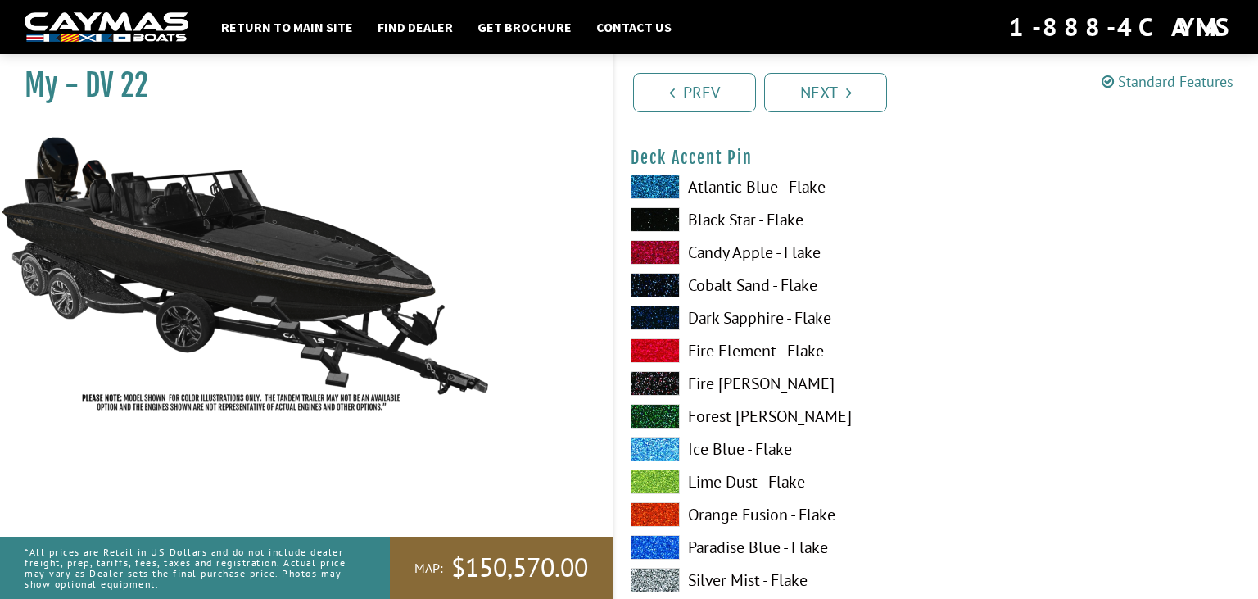
click at [754, 253] on label "Candy Apple - Flake" at bounding box center [774, 252] width 289 height 25
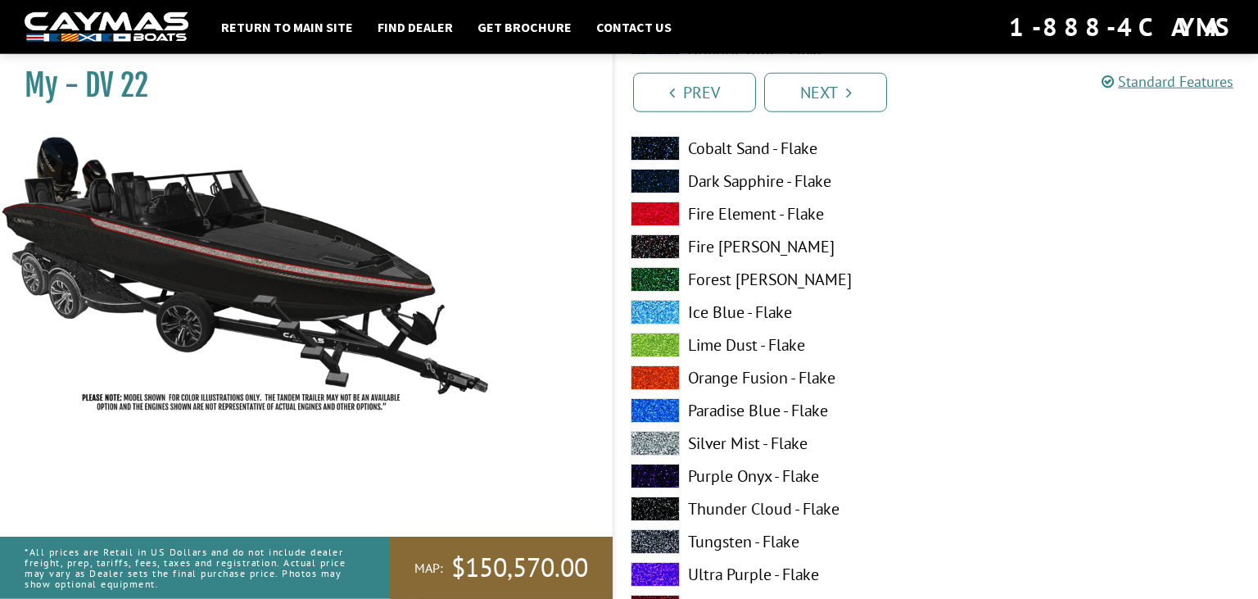
scroll to position [3026, 0]
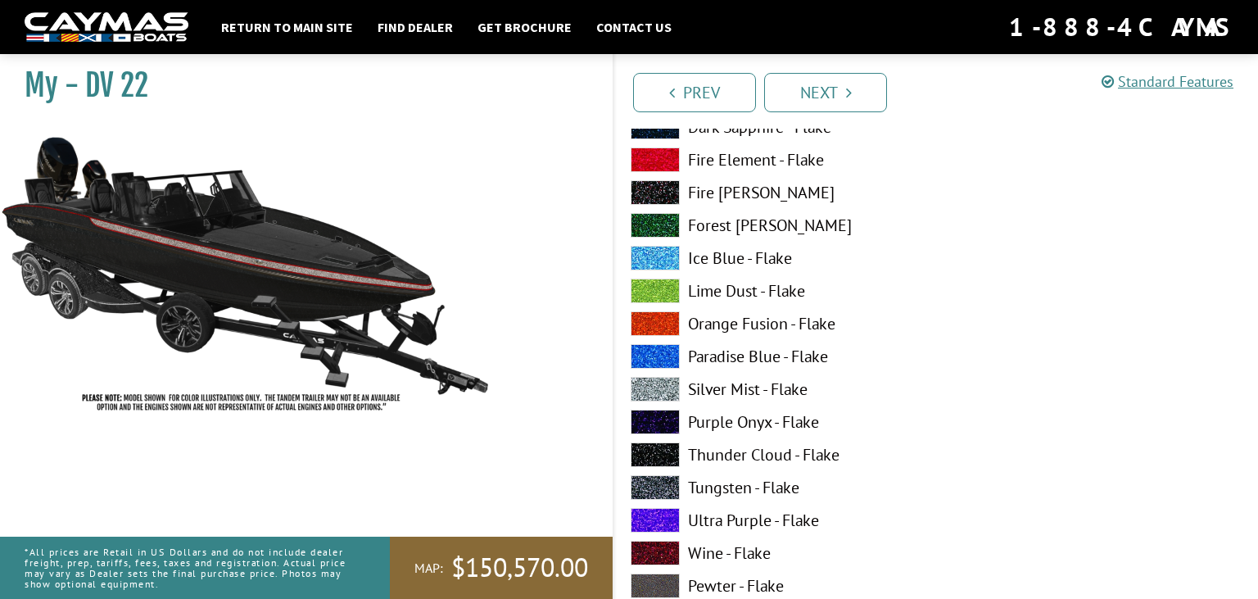
click at [745, 388] on label "Silver Mist - Flake" at bounding box center [774, 389] width 289 height 25
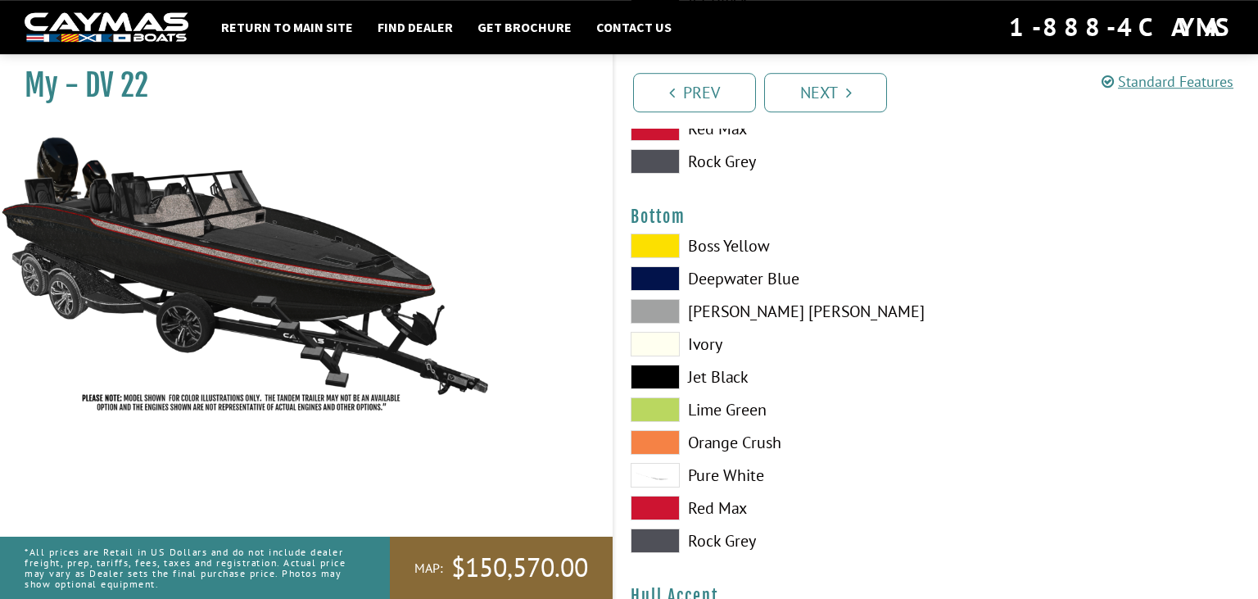
scroll to position [3804, 0]
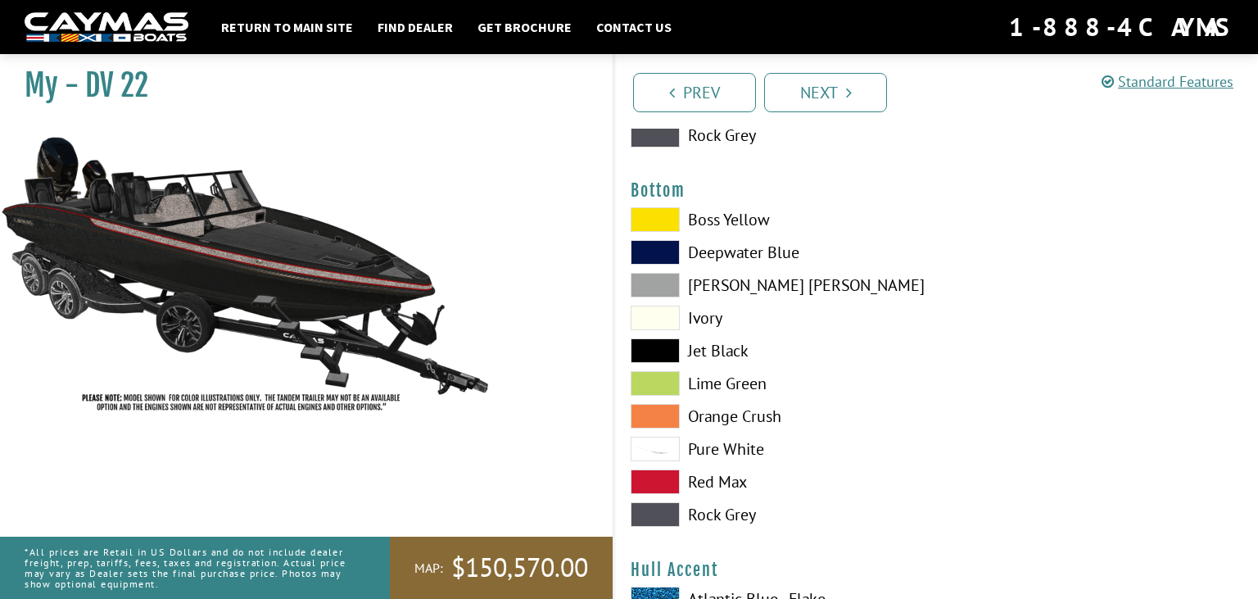
click at [717, 350] on label "Jet Black" at bounding box center [774, 350] width 289 height 25
click at [725, 280] on label "Dove Gray" at bounding box center [774, 285] width 289 height 25
click at [725, 349] on label "Jet Black" at bounding box center [774, 350] width 289 height 25
click at [734, 513] on label "Rock Grey" at bounding box center [774, 514] width 289 height 25
click at [664, 345] on span at bounding box center [654, 350] width 49 height 25
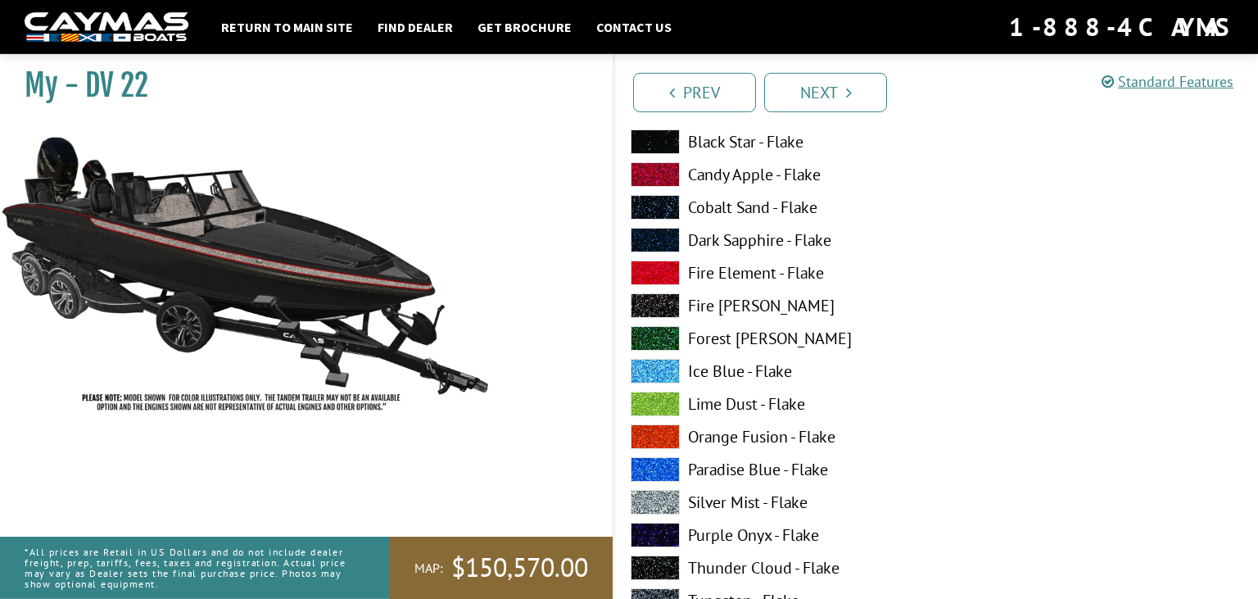
scroll to position [4323, 0]
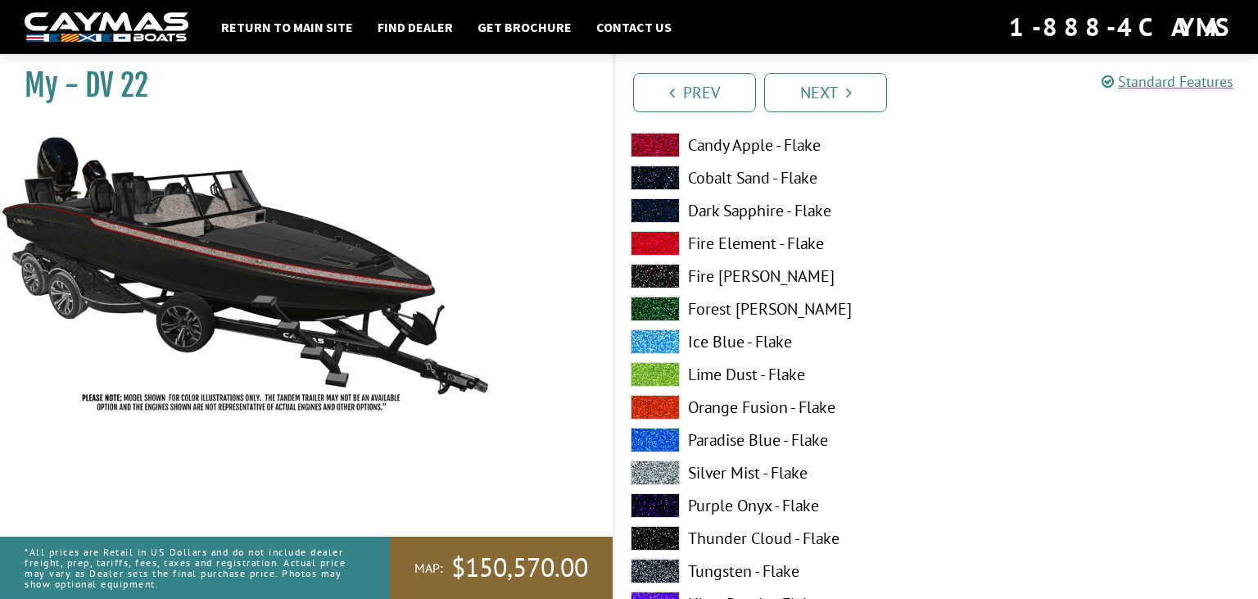
click at [721, 468] on label "Silver Mist - Flake" at bounding box center [774, 472] width 289 height 25
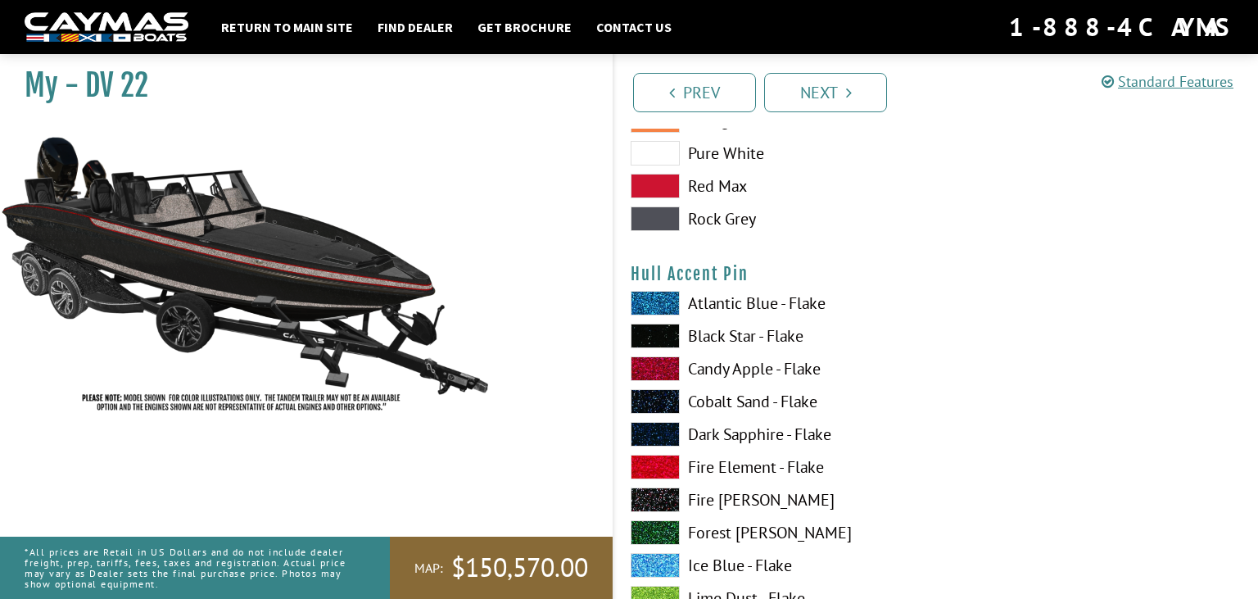
scroll to position [5188, 0]
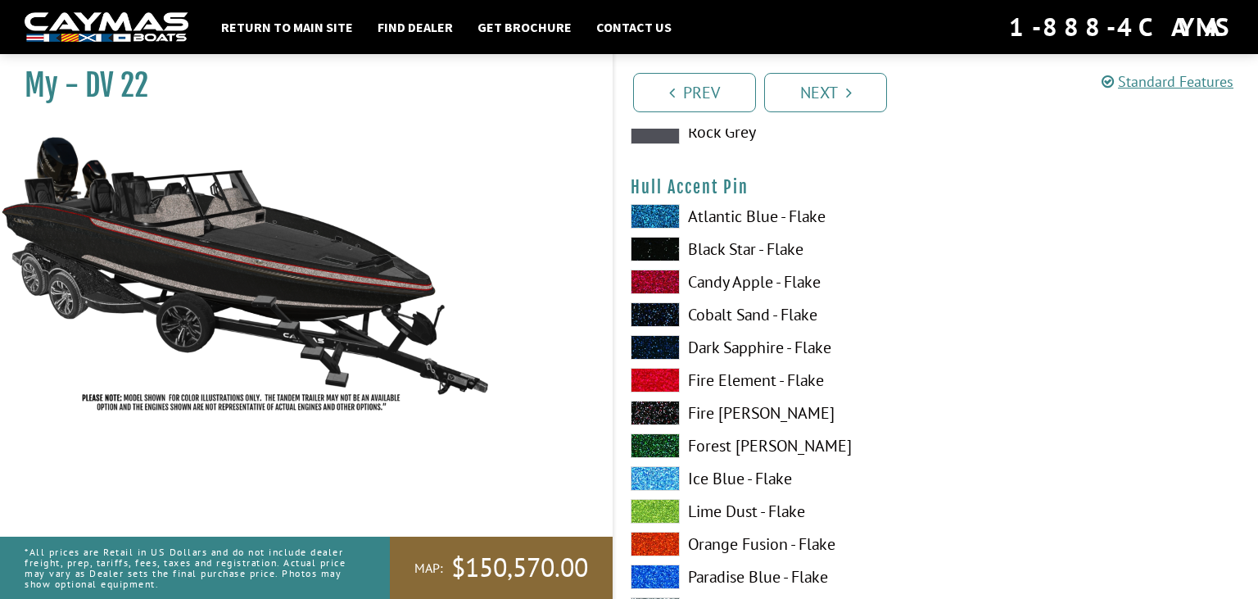
click at [748, 277] on label "Candy Apple - Flake" at bounding box center [774, 281] width 289 height 25
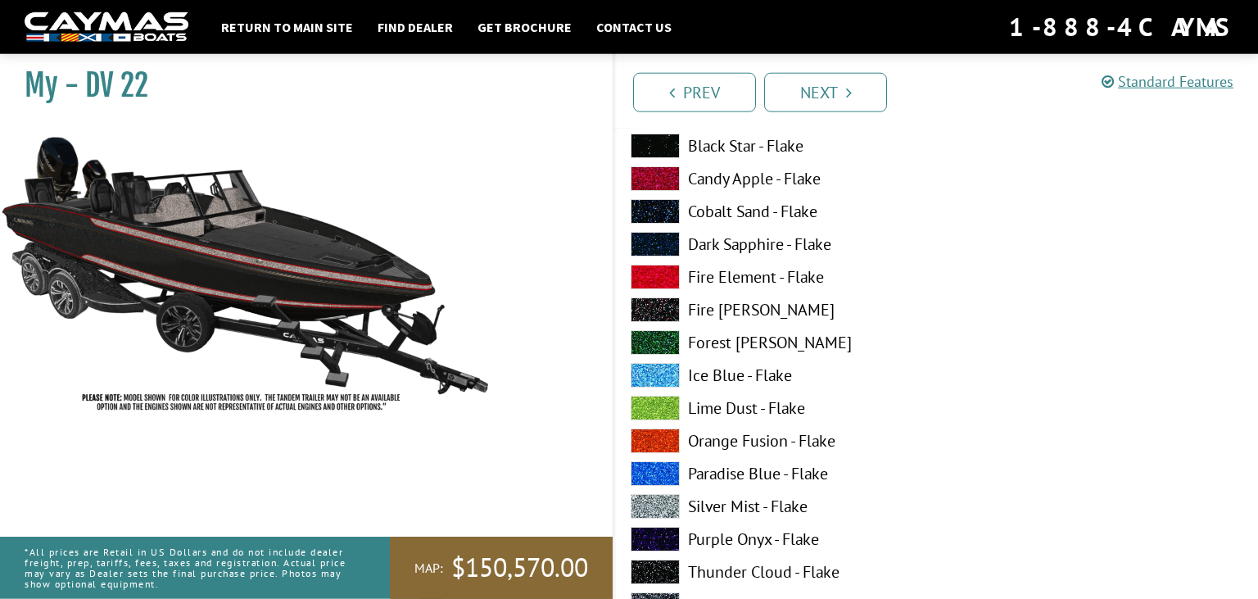
scroll to position [5966, 0]
click at [755, 499] on label "Silver Mist - Flake" at bounding box center [774, 505] width 289 height 25
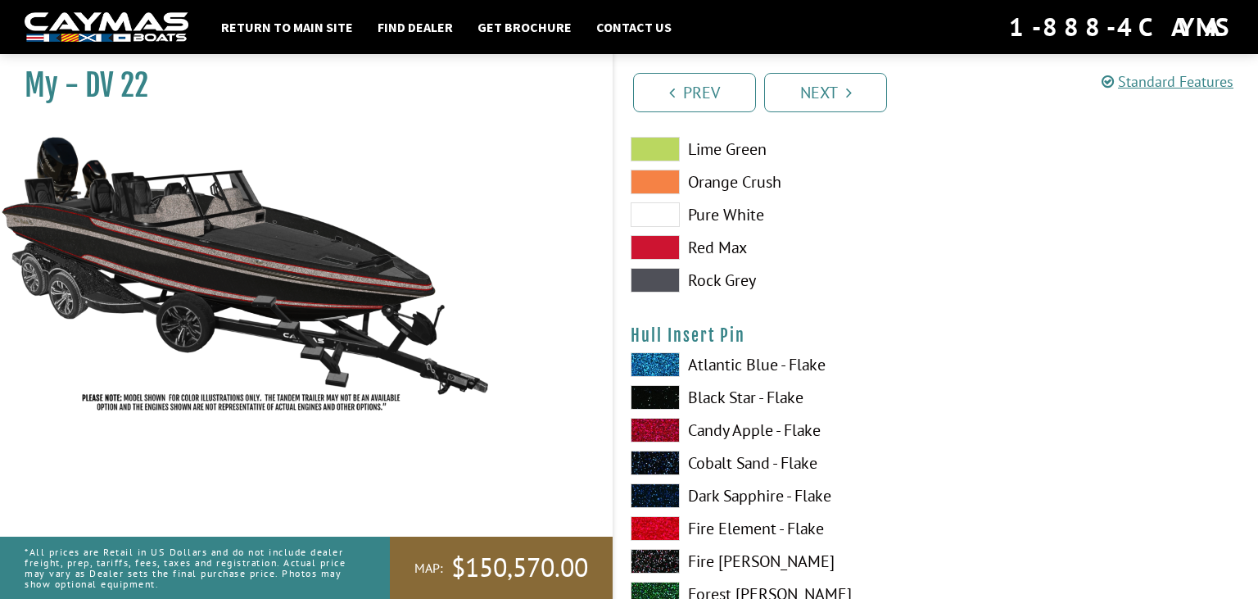
scroll to position [6830, 0]
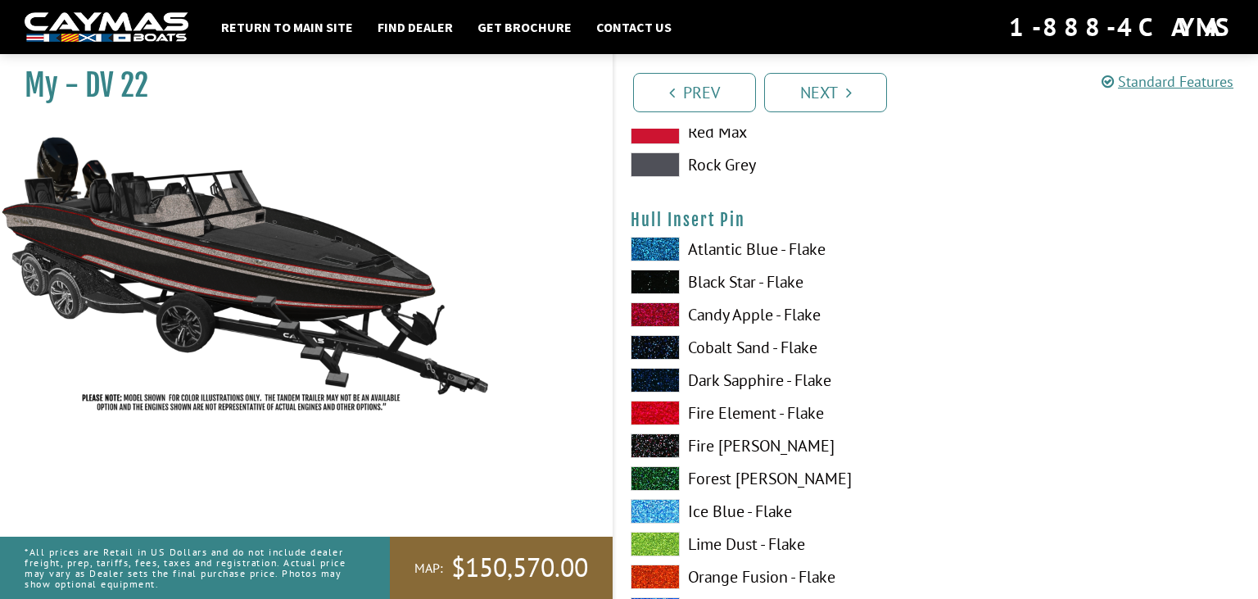
click at [761, 310] on label "Candy Apple - Flake" at bounding box center [774, 314] width 289 height 25
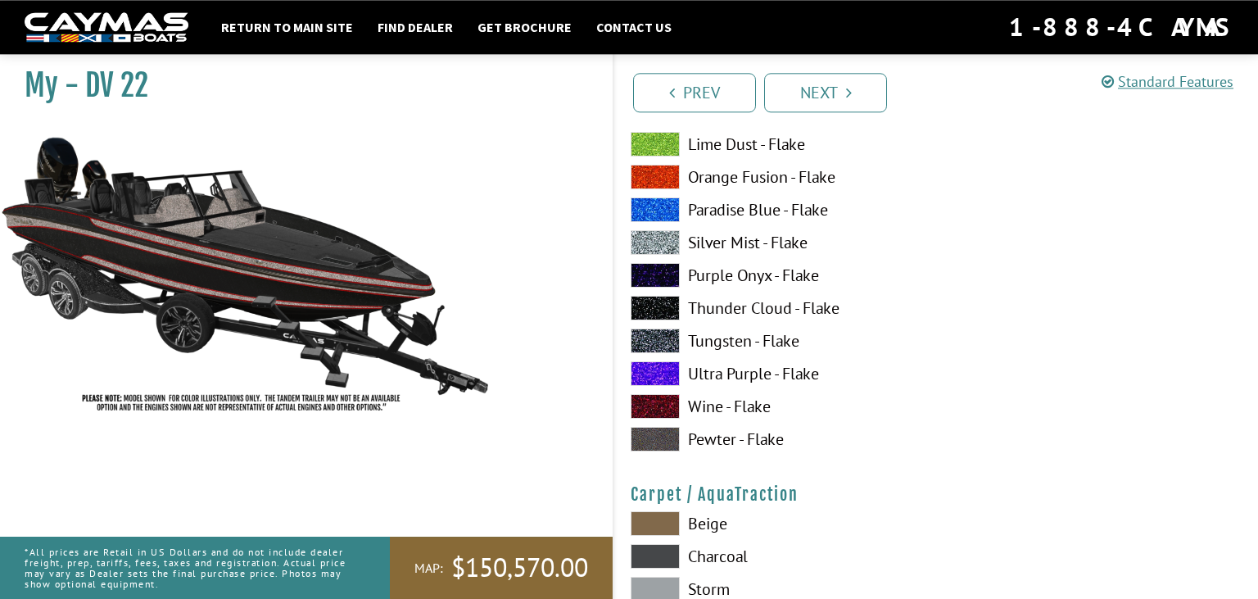
scroll to position [7349, 0]
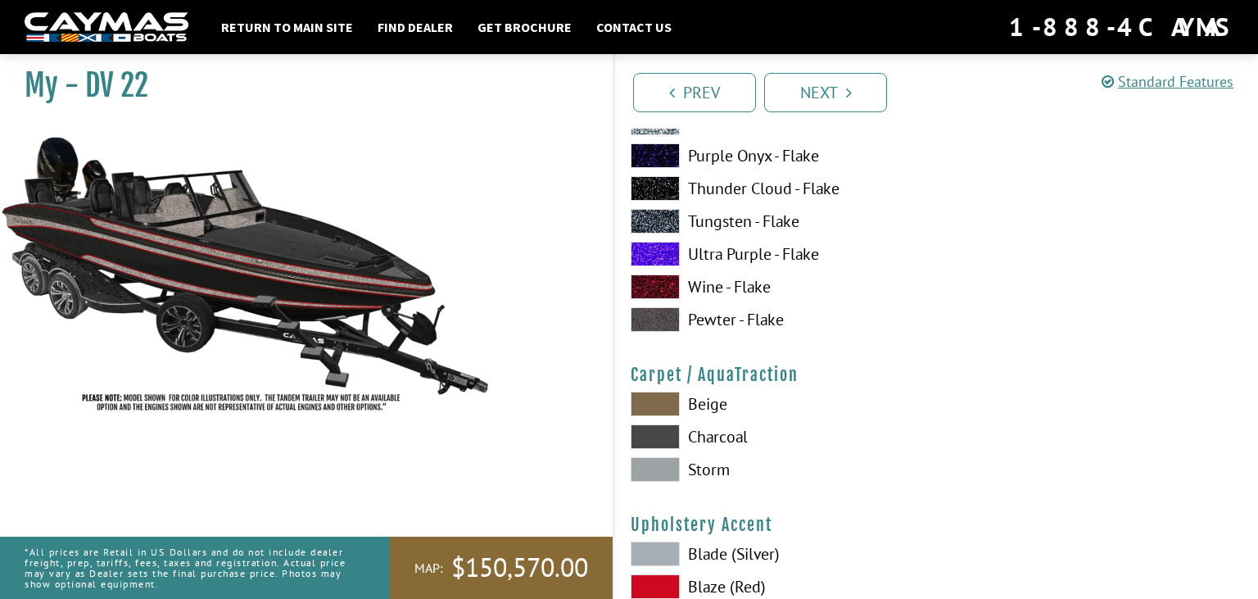
click at [661, 463] on span at bounding box center [654, 469] width 49 height 25
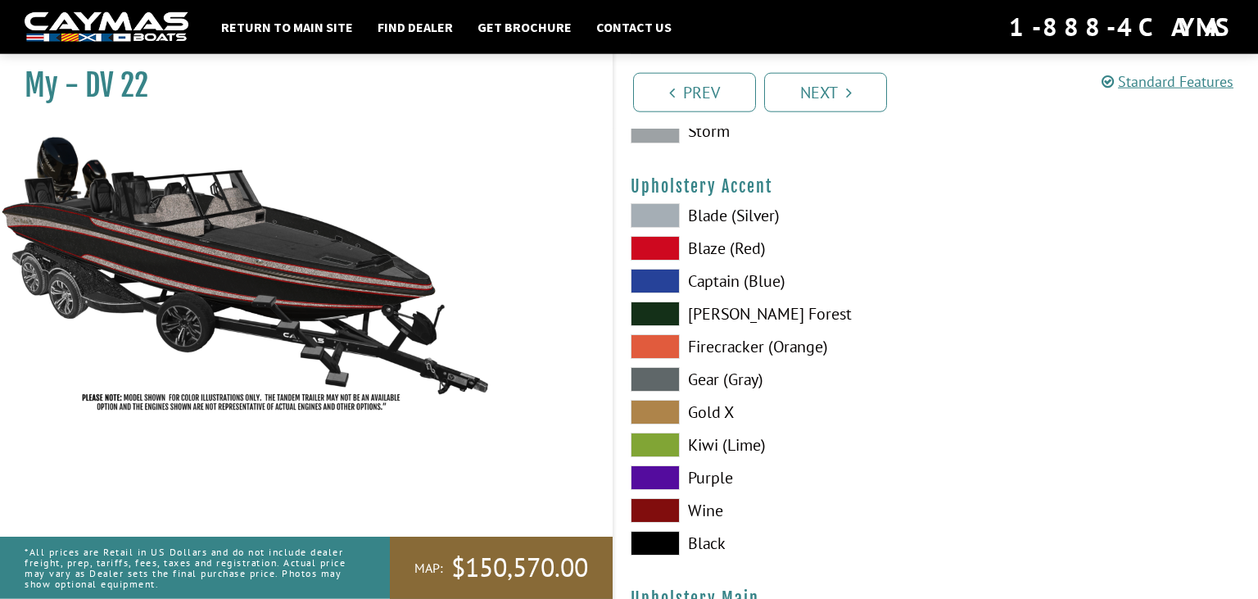
scroll to position [7695, 0]
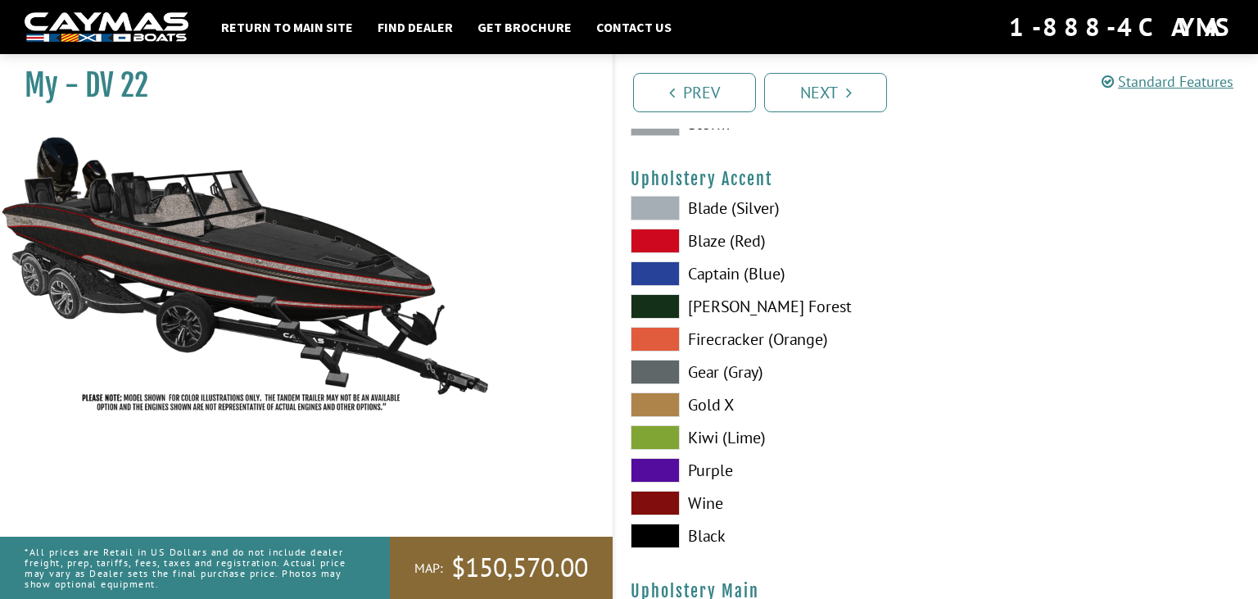
click at [649, 233] on span at bounding box center [654, 240] width 49 height 25
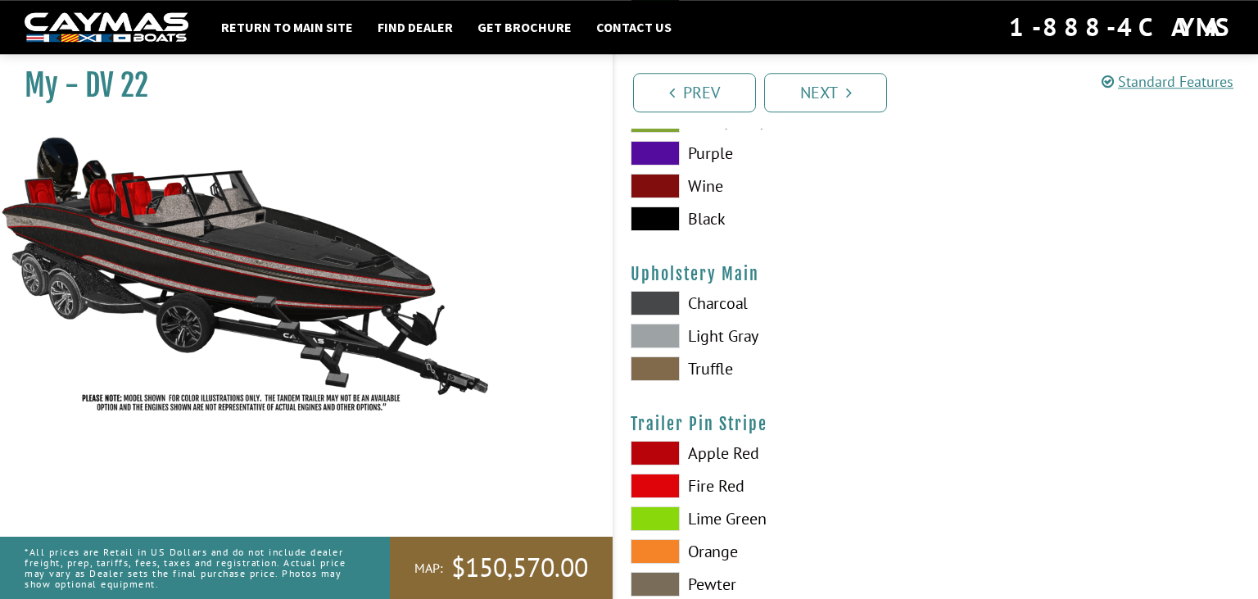
scroll to position [8041, 0]
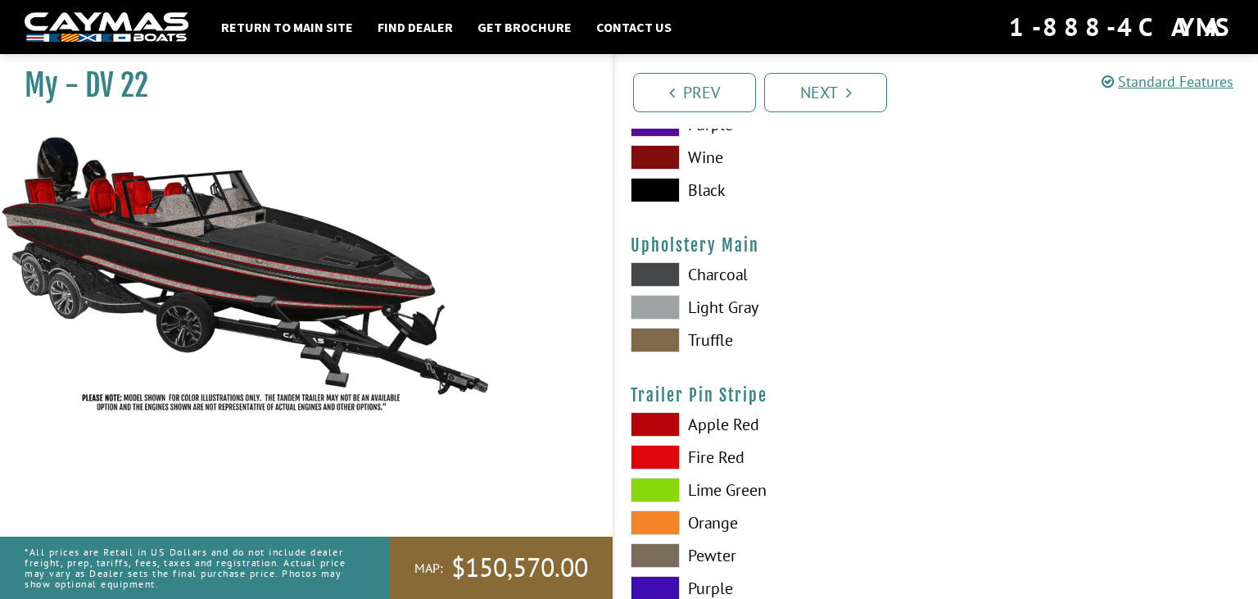
click at [653, 296] on span at bounding box center [654, 307] width 49 height 25
click at [653, 299] on span at bounding box center [654, 307] width 49 height 25
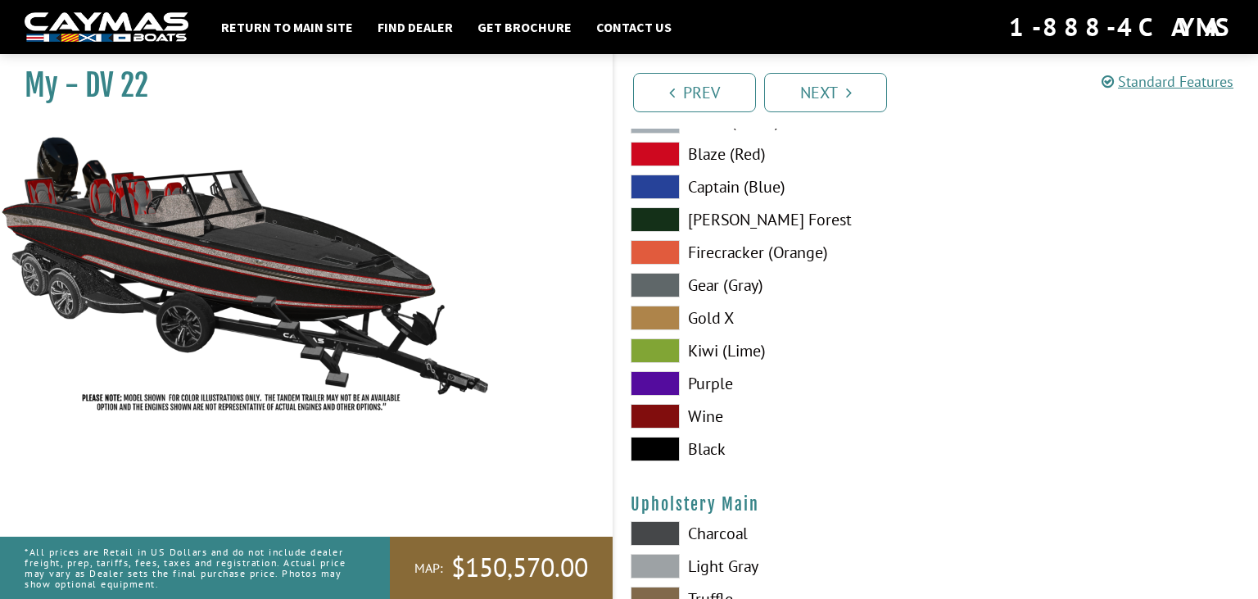
scroll to position [7695, 0]
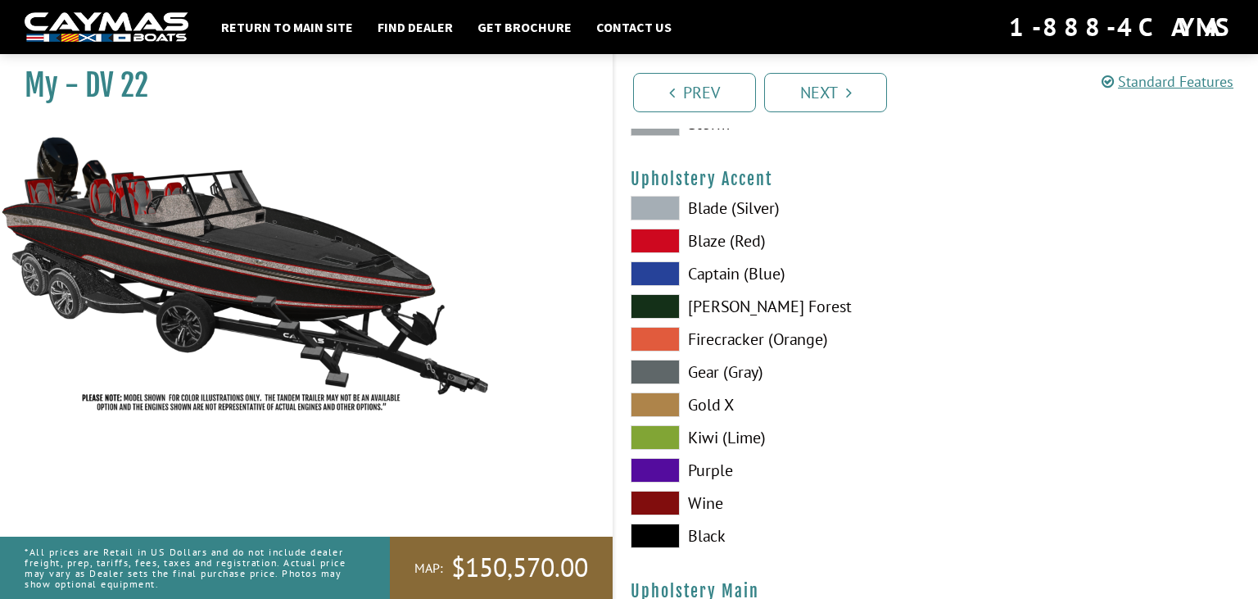
click at [713, 206] on label "Blade (Silver)" at bounding box center [774, 208] width 289 height 25
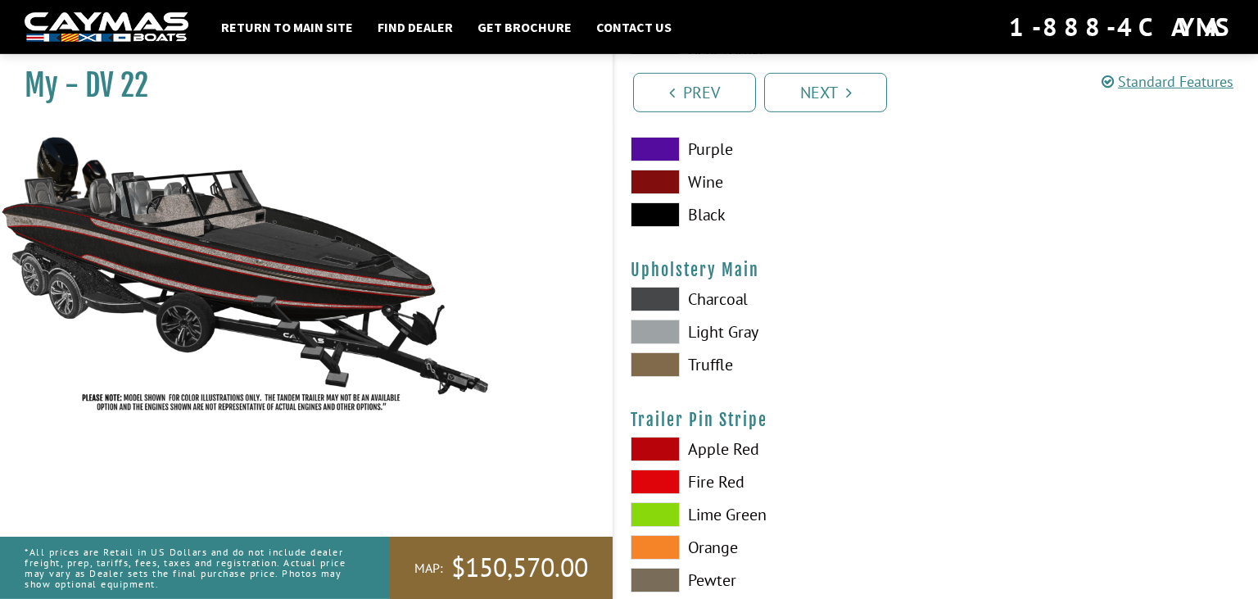
scroll to position [8041, 0]
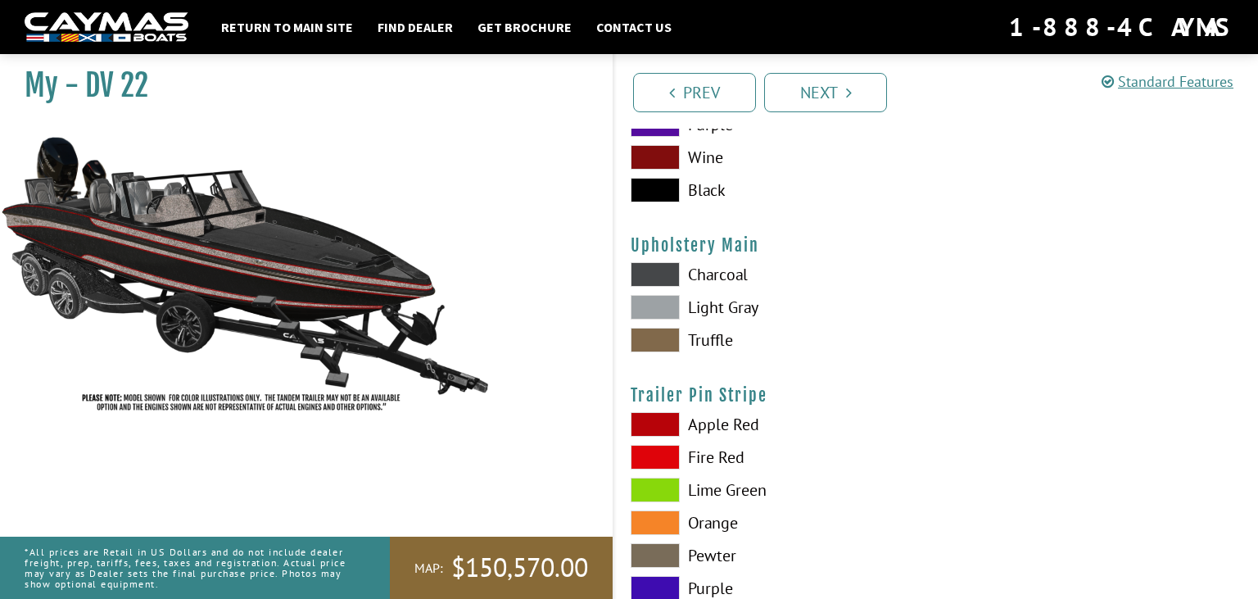
click at [660, 263] on span at bounding box center [654, 274] width 49 height 25
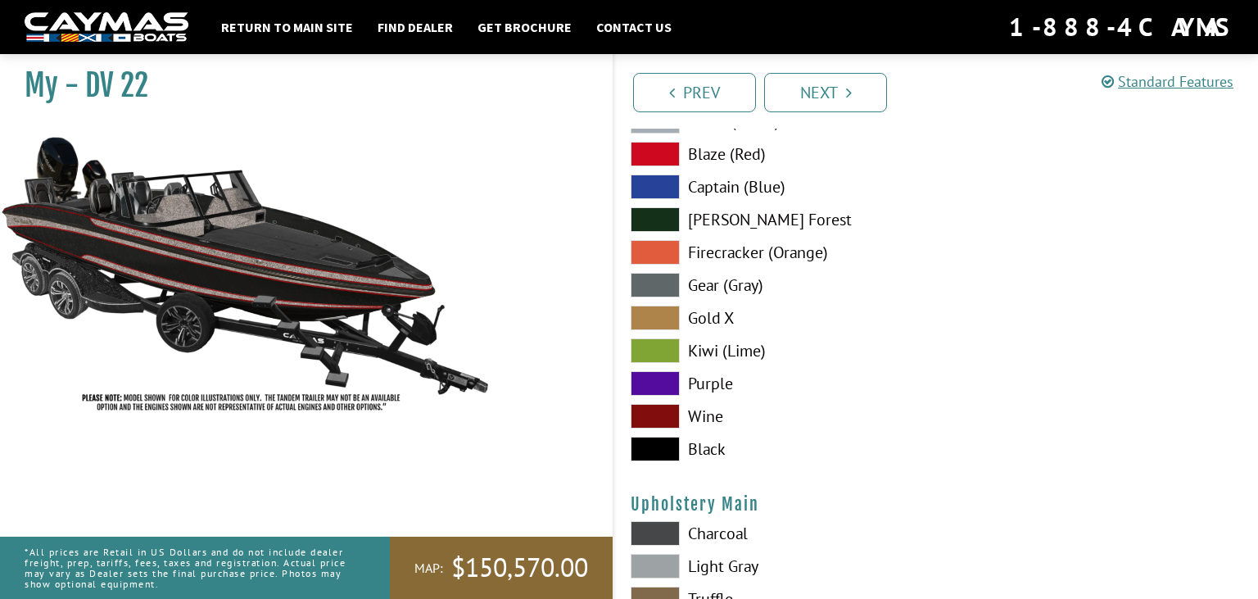
scroll to position [7695, 0]
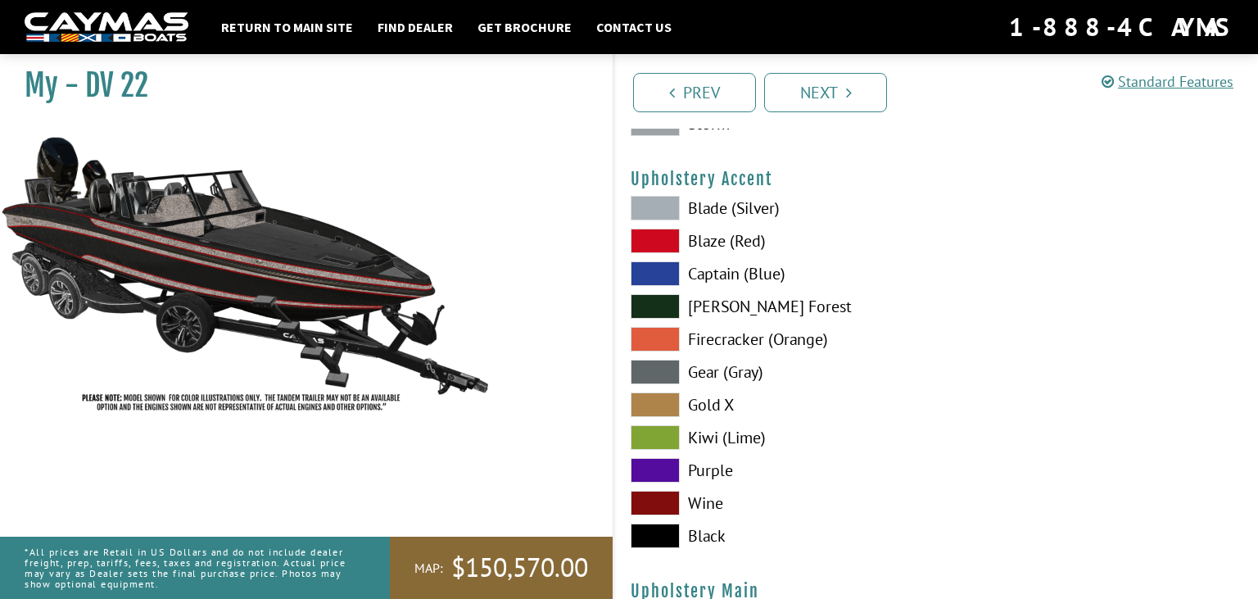
click at [716, 368] on label "Gear (Gray)" at bounding box center [774, 371] width 289 height 25
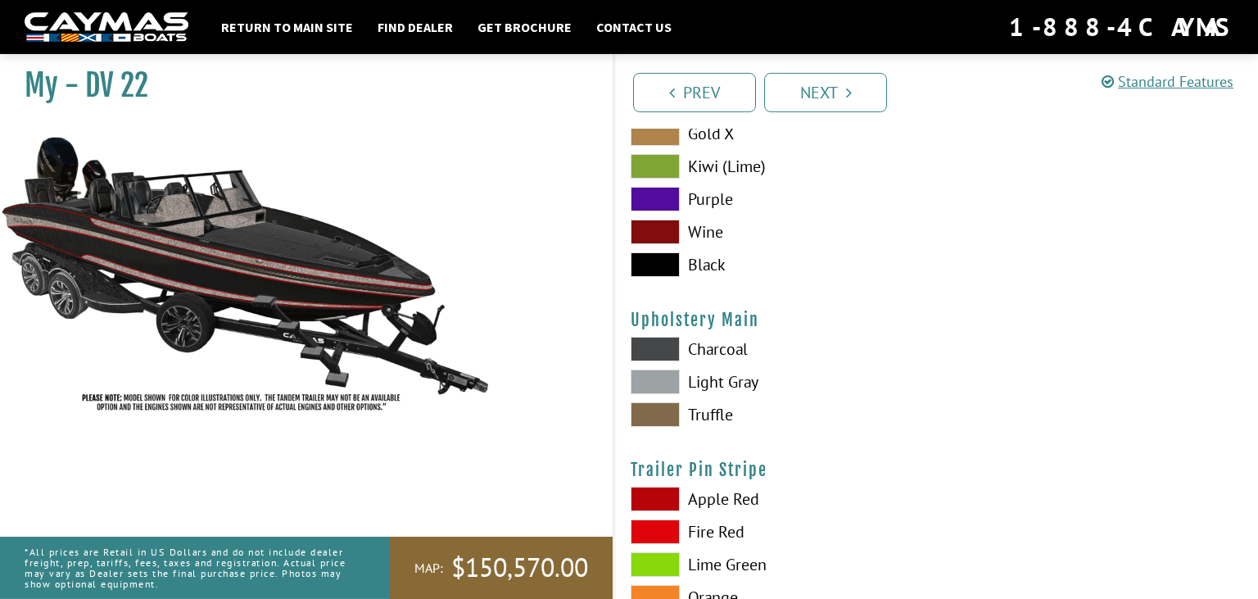
scroll to position [8041, 0]
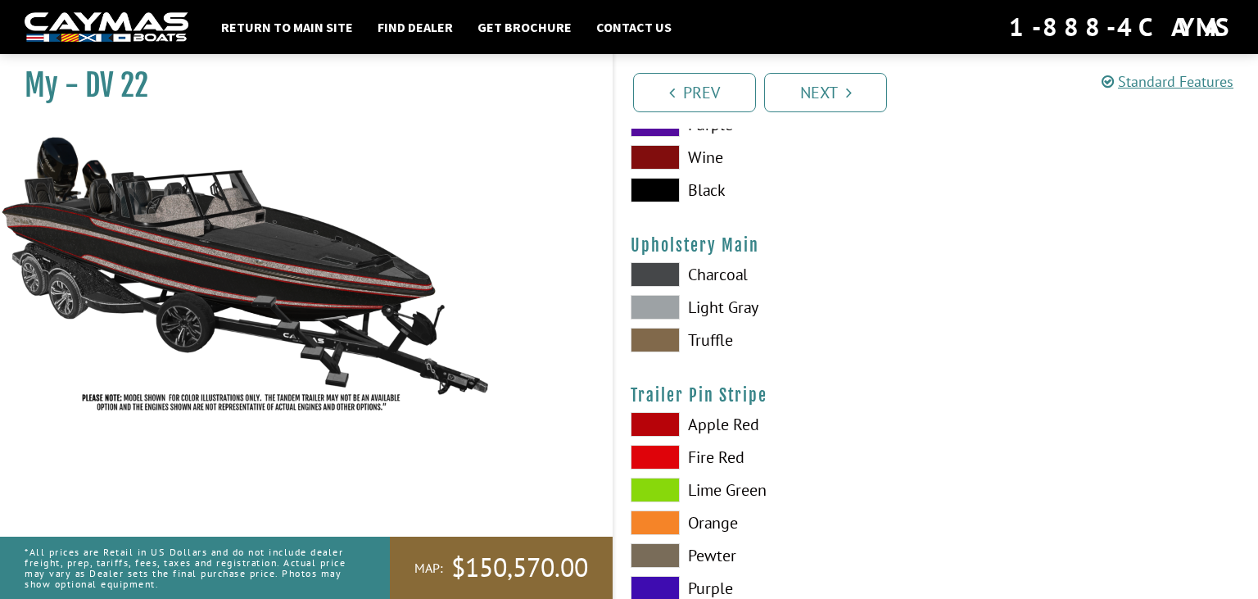
click at [665, 303] on span at bounding box center [654, 307] width 49 height 25
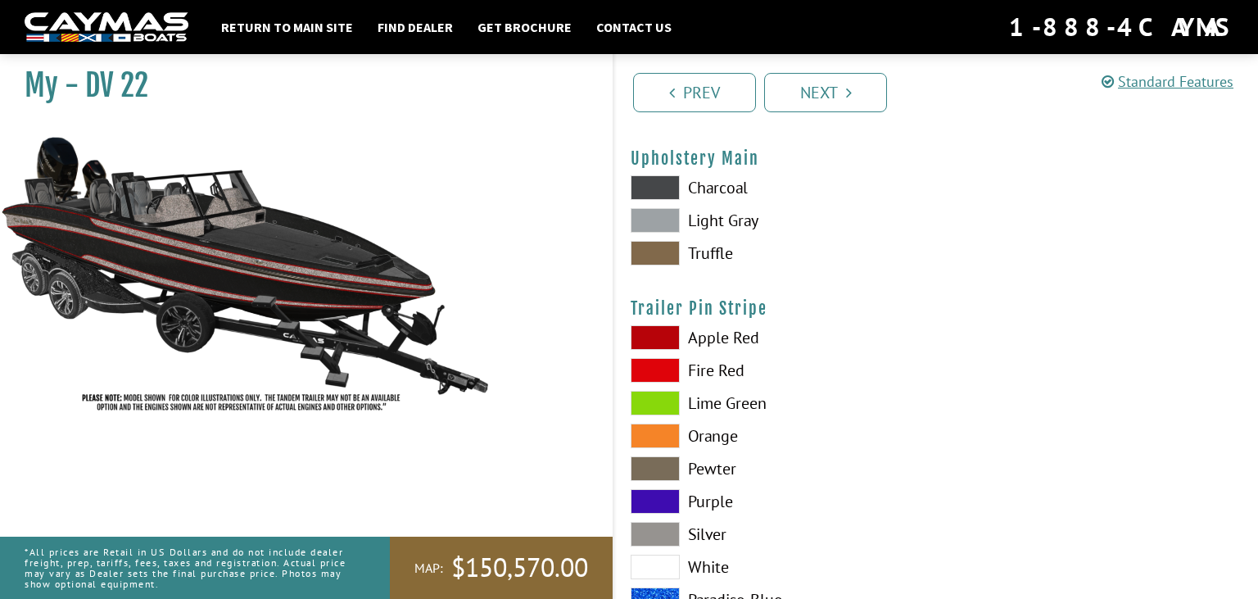
scroll to position [8214, 0]
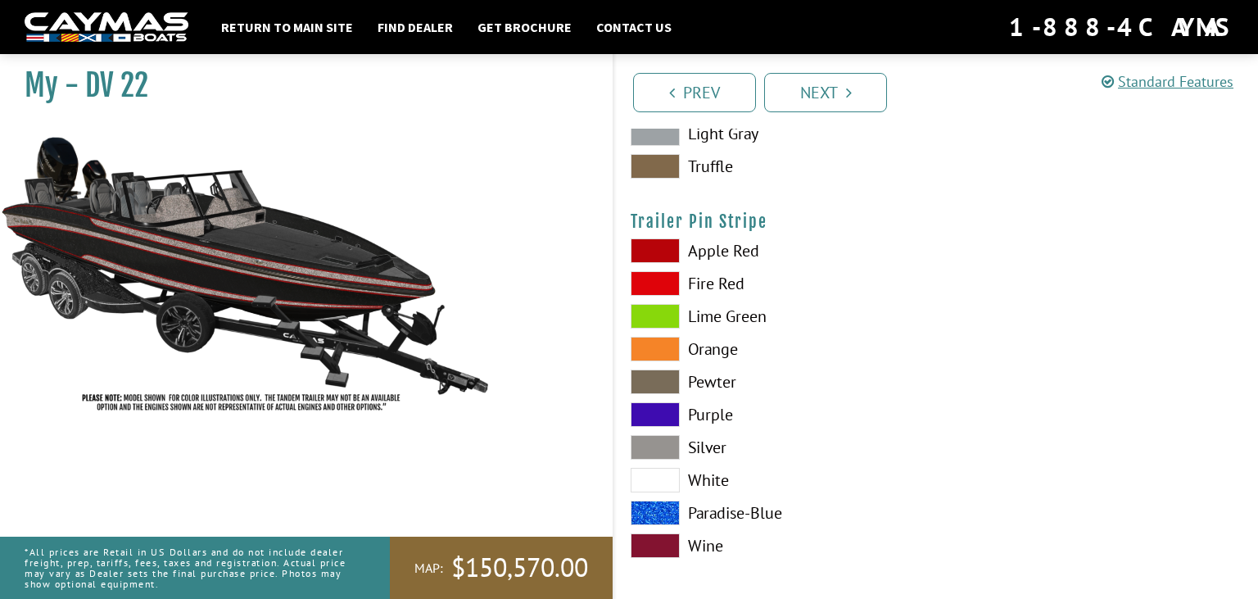
click at [653, 242] on span at bounding box center [654, 250] width 49 height 25
click at [652, 273] on span at bounding box center [654, 283] width 49 height 25
click at [649, 535] on span at bounding box center [654, 545] width 49 height 25
click at [662, 274] on span at bounding box center [654, 283] width 49 height 25
click at [663, 246] on span at bounding box center [654, 250] width 49 height 25
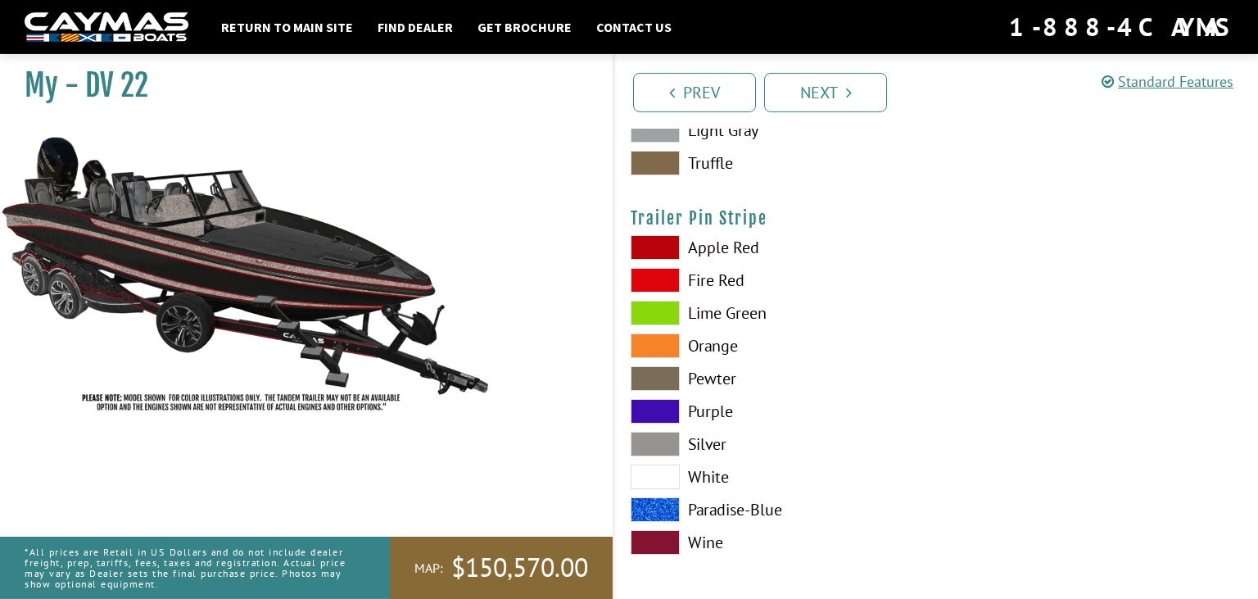
scroll to position [8219, 0]
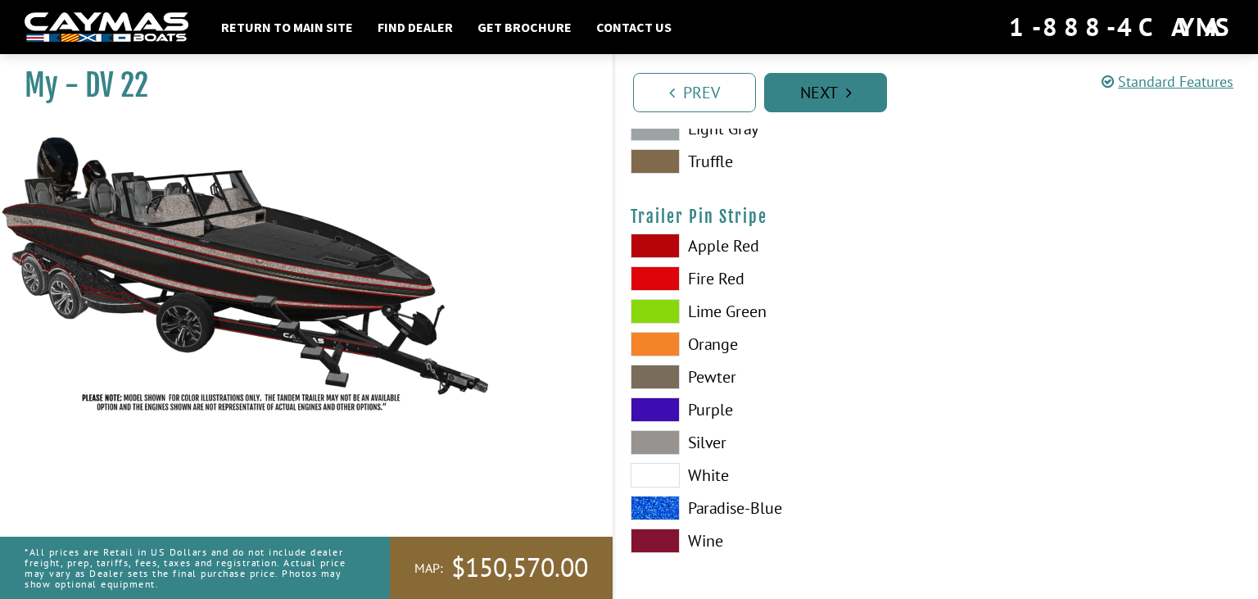
click at [801, 97] on link "Next" at bounding box center [825, 92] width 123 height 39
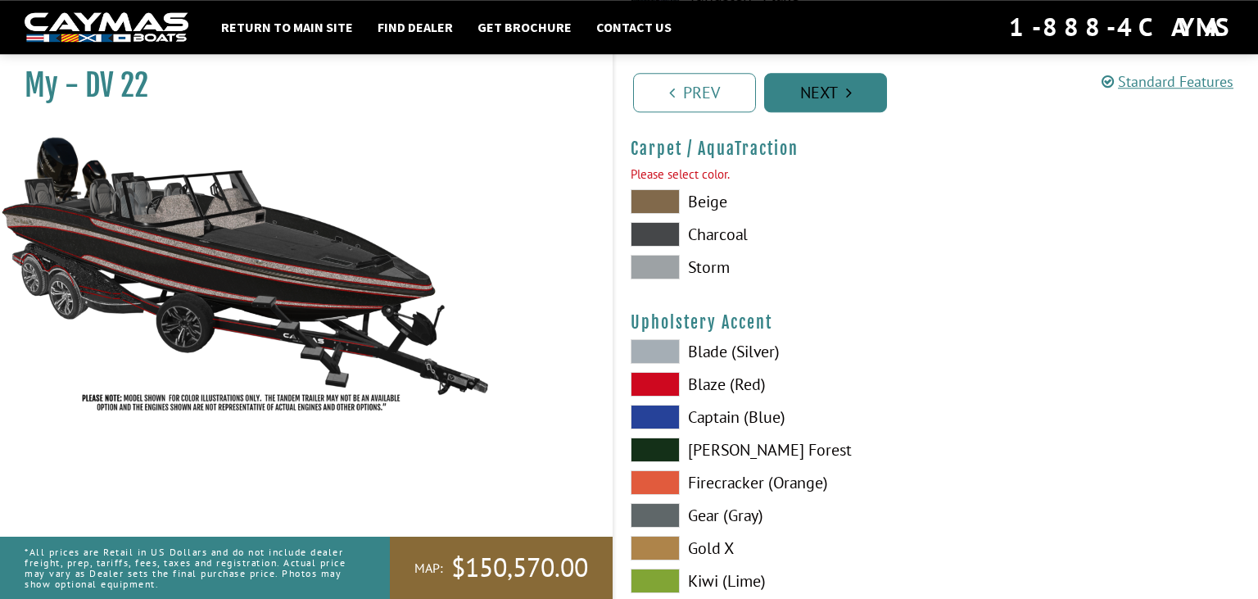
scroll to position [7575, 0]
click at [656, 267] on span at bounding box center [654, 267] width 49 height 25
click at [813, 93] on link "Next" at bounding box center [825, 92] width 123 height 39
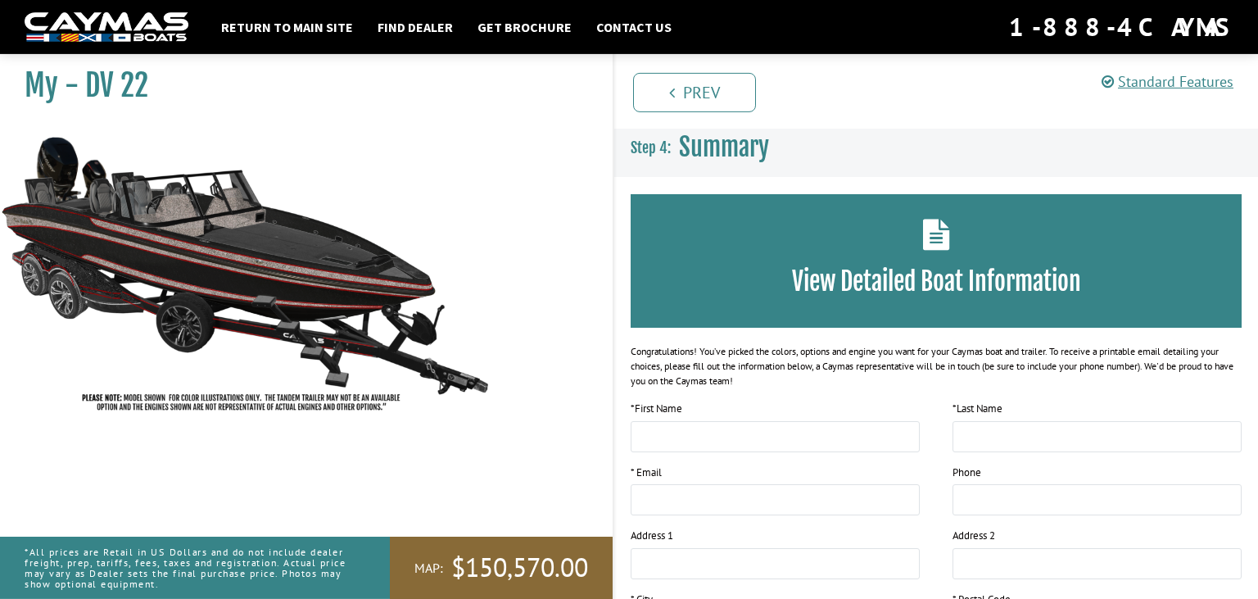
scroll to position [0, 0]
